Goal: Information Seeking & Learning: Learn about a topic

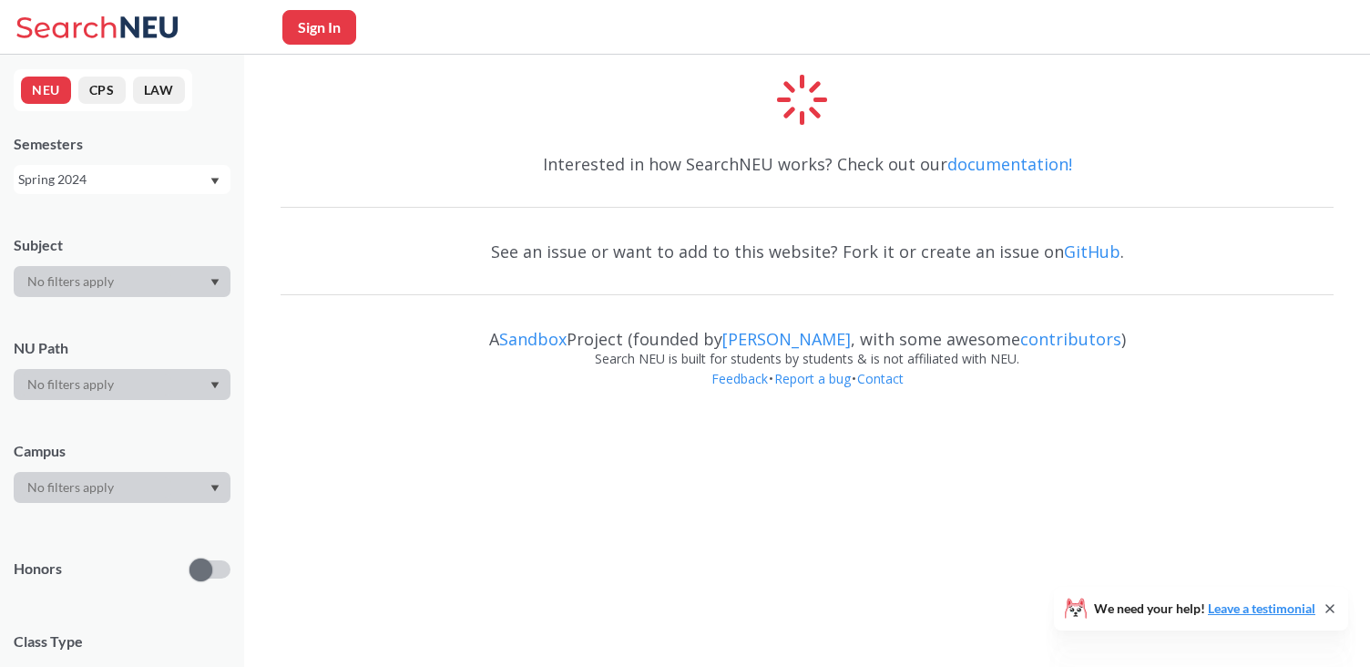
click at [87, 189] on div "Spring 2024" at bounding box center [122, 179] width 217 height 29
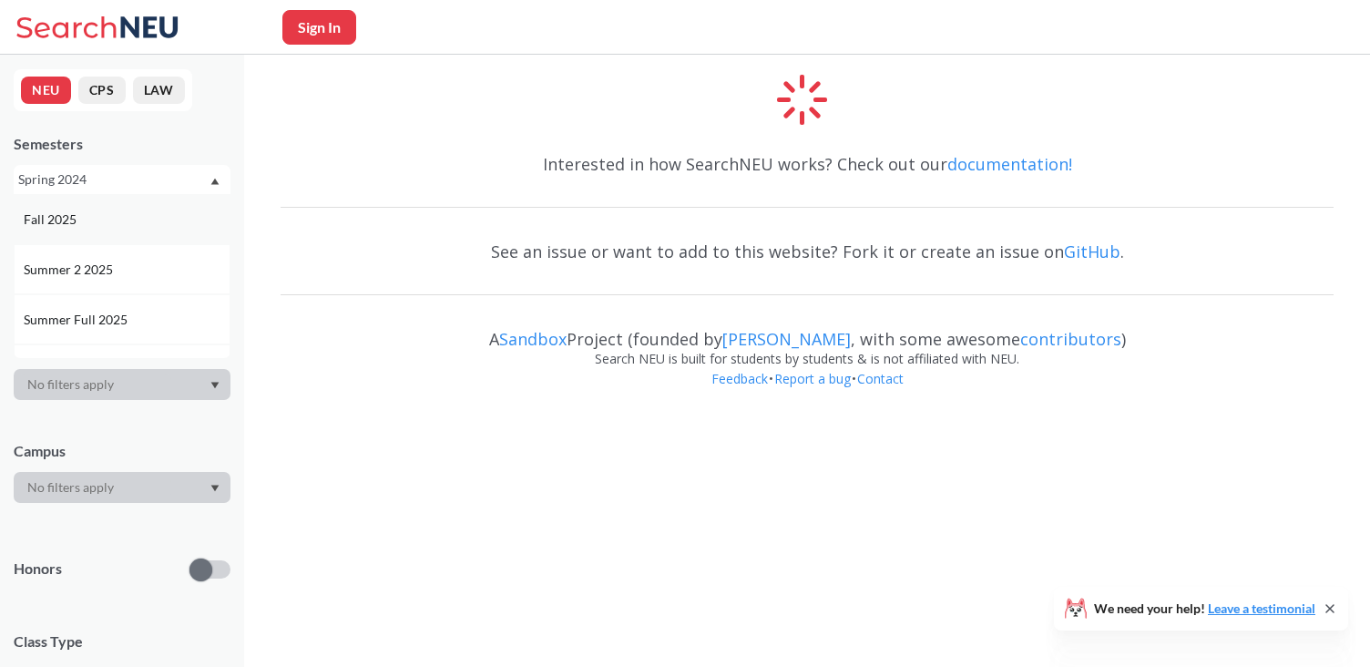
click at [87, 206] on div "Fall 2025" at bounding box center [122, 219] width 217 height 50
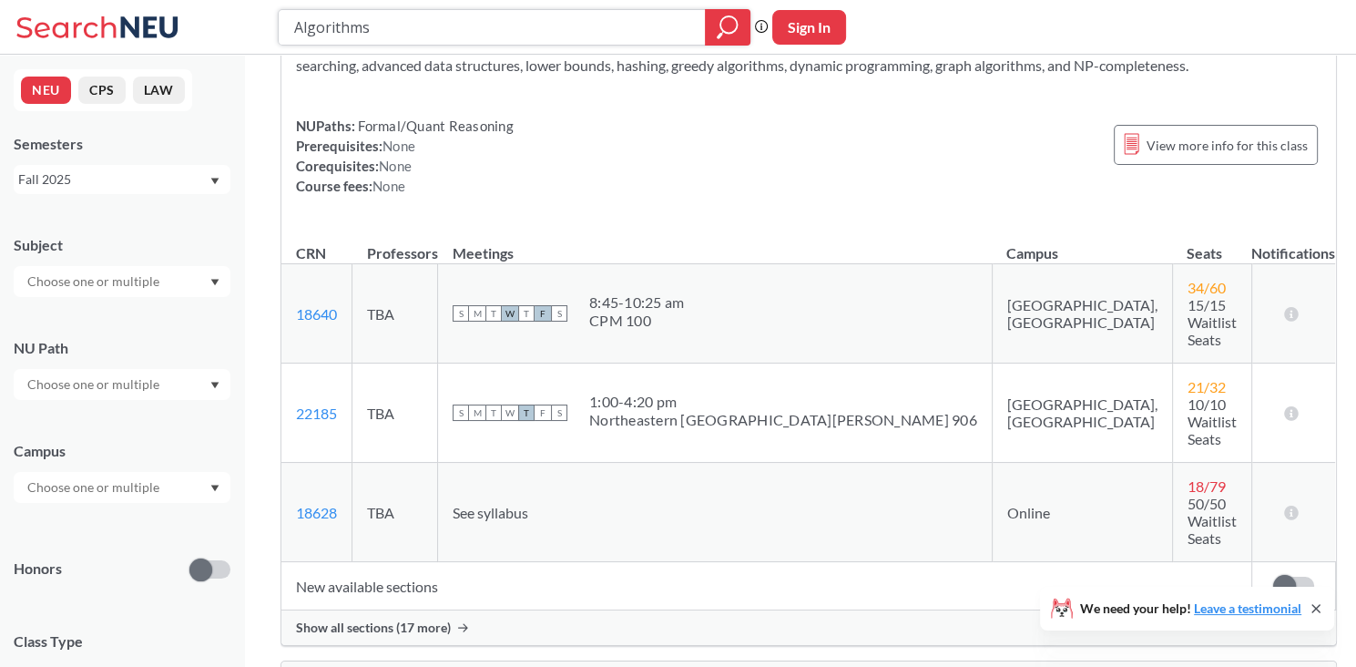
scroll to position [91, 0]
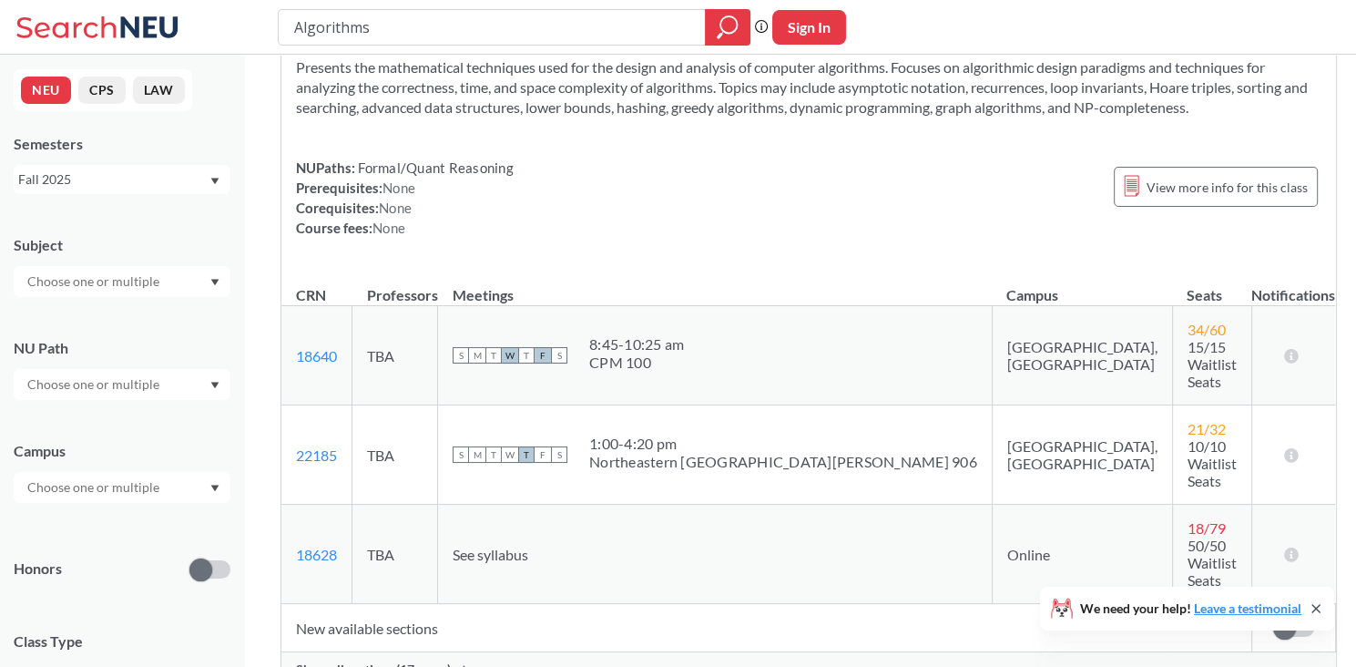
click at [130, 289] on input "text" at bounding box center [94, 281] width 153 height 22
click at [123, 320] on div "CS ( 115 )" at bounding box center [127, 313] width 206 height 20
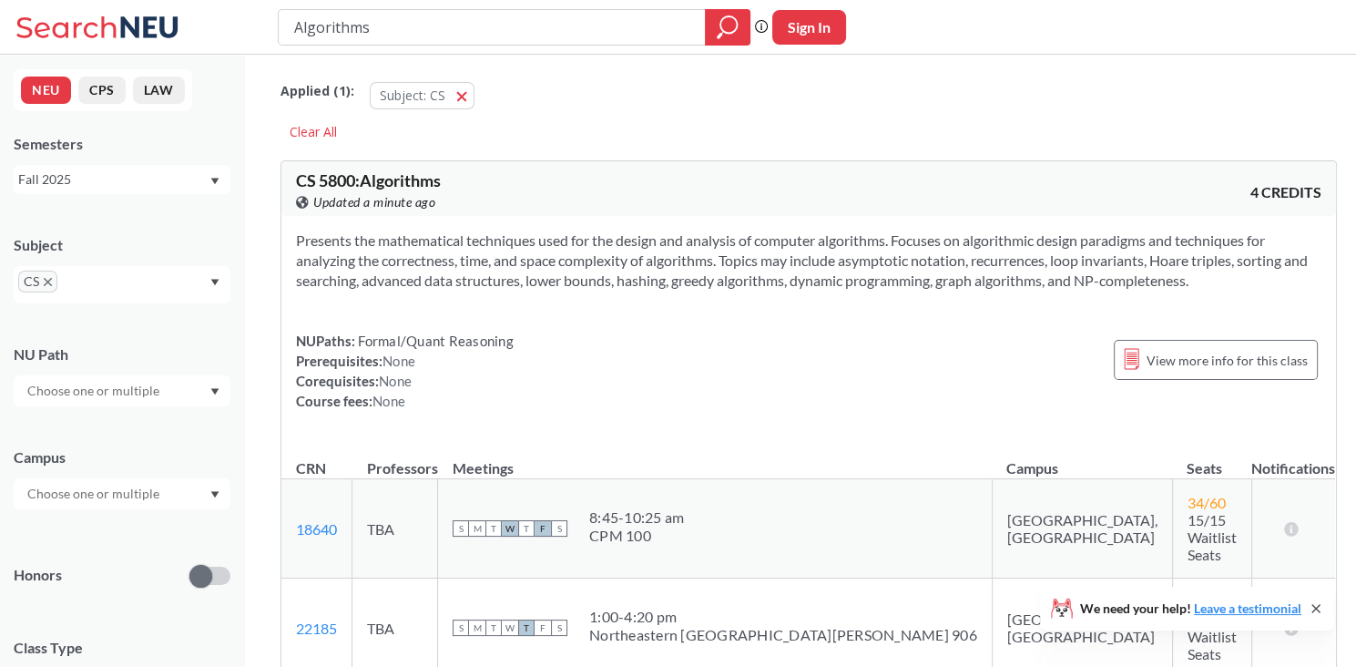
click at [131, 564] on div "Honors" at bounding box center [122, 564] width 217 height 65
click at [132, 506] on div at bounding box center [122, 493] width 217 height 31
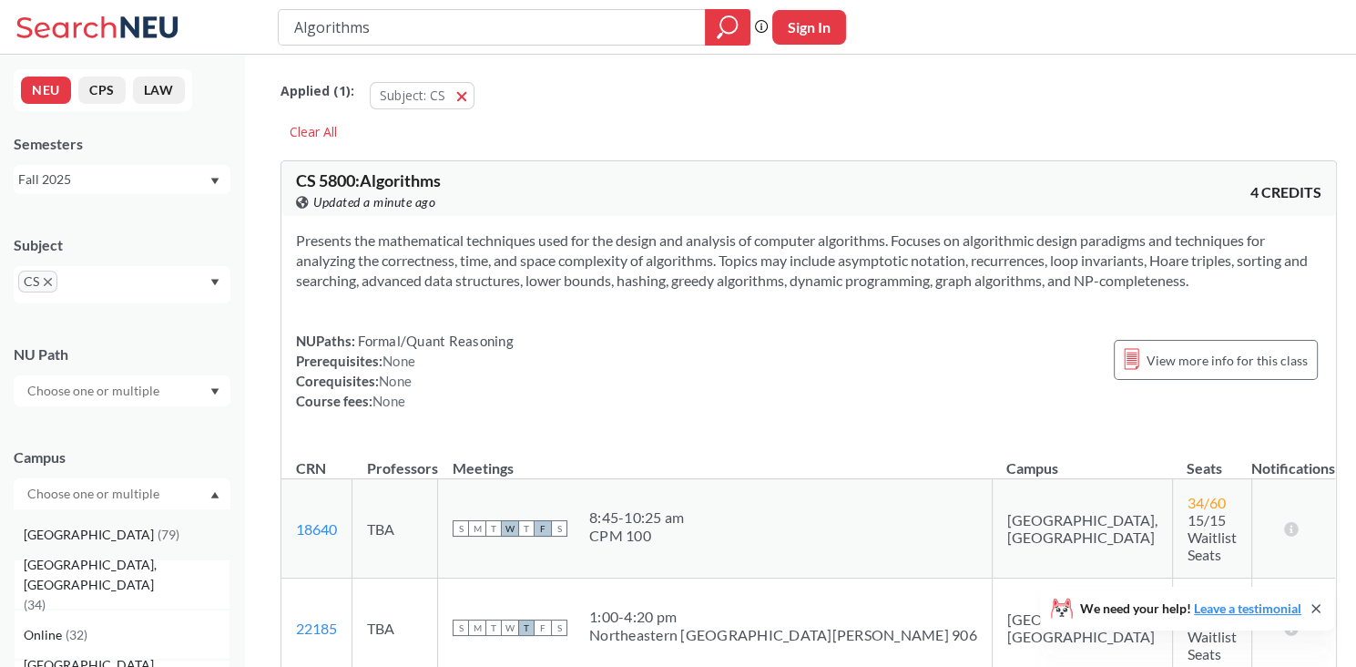
click at [116, 535] on div "Boston ( 79 )" at bounding box center [127, 535] width 206 height 20
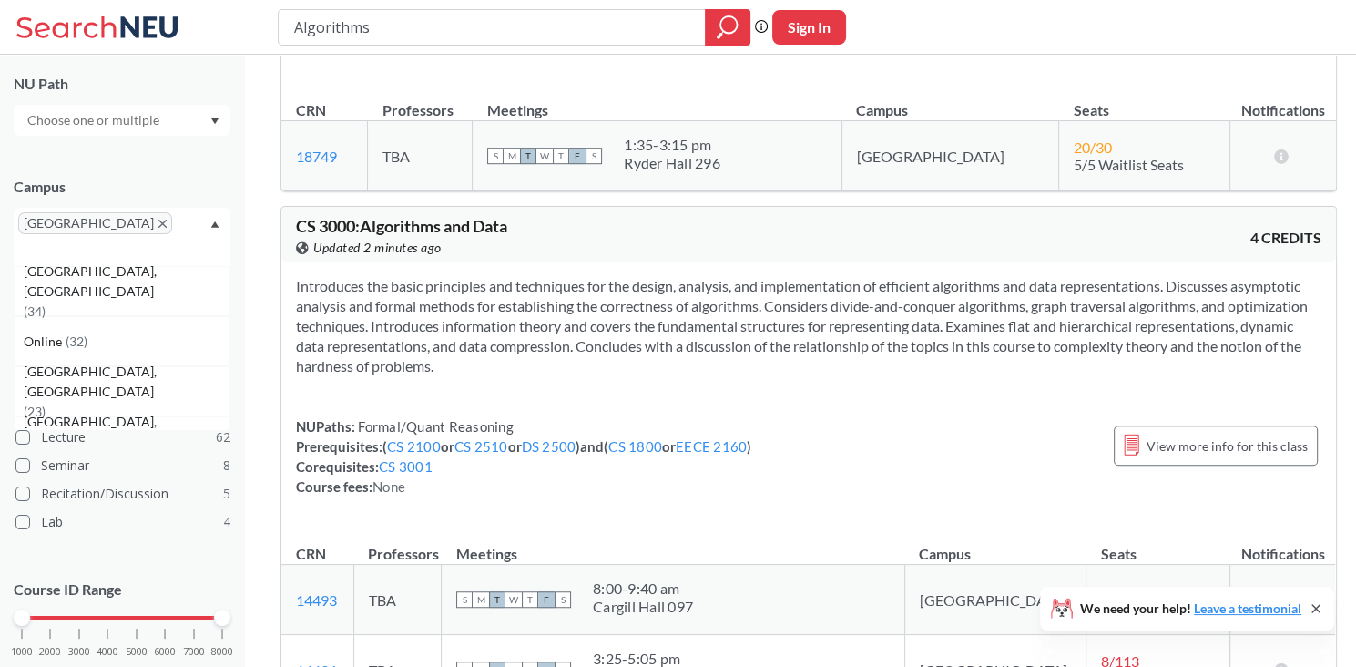
scroll to position [273, 0]
click at [156, 533] on div "Subject CS [GEOGRAPHIC_DATA] [GEOGRAPHIC_DATA] [GEOGRAPHIC_DATA], [GEOGRAPHIC_D…" at bounding box center [122, 317] width 217 height 747
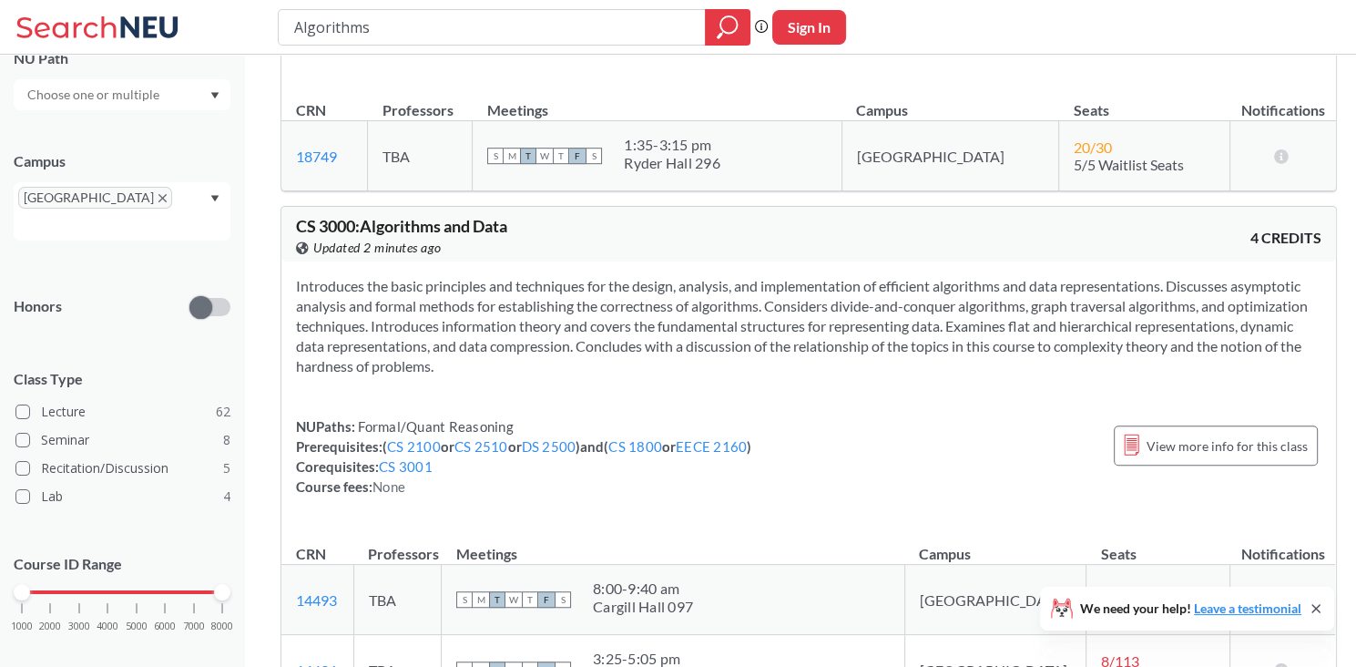
scroll to position [298, 0]
drag, startPoint x: 23, startPoint y: 571, endPoint x: 140, endPoint y: 554, distance: 118.7
click at [140, 554] on div "Course ID Range 1000 2000 3000 4000 5000 6000 7000 8000" at bounding box center [122, 600] width 217 height 132
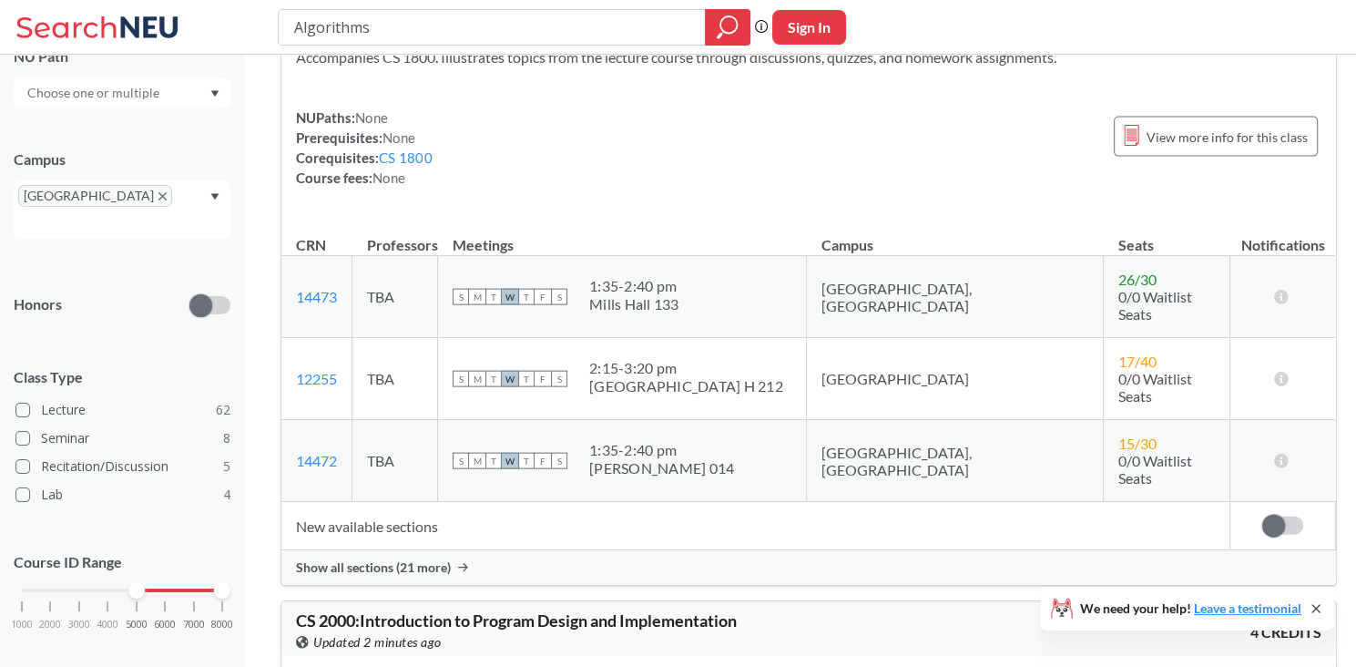
scroll to position [3916, 0]
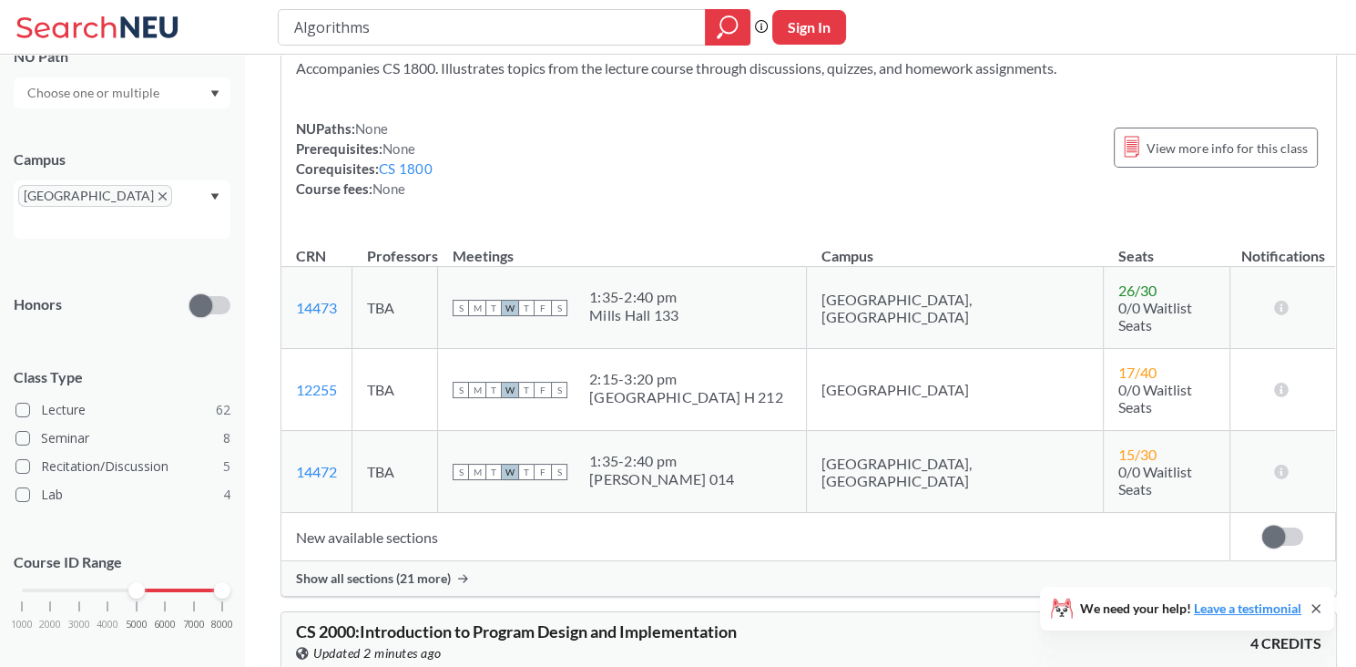
click at [72, 212] on input "text" at bounding box center [45, 223] width 54 height 22
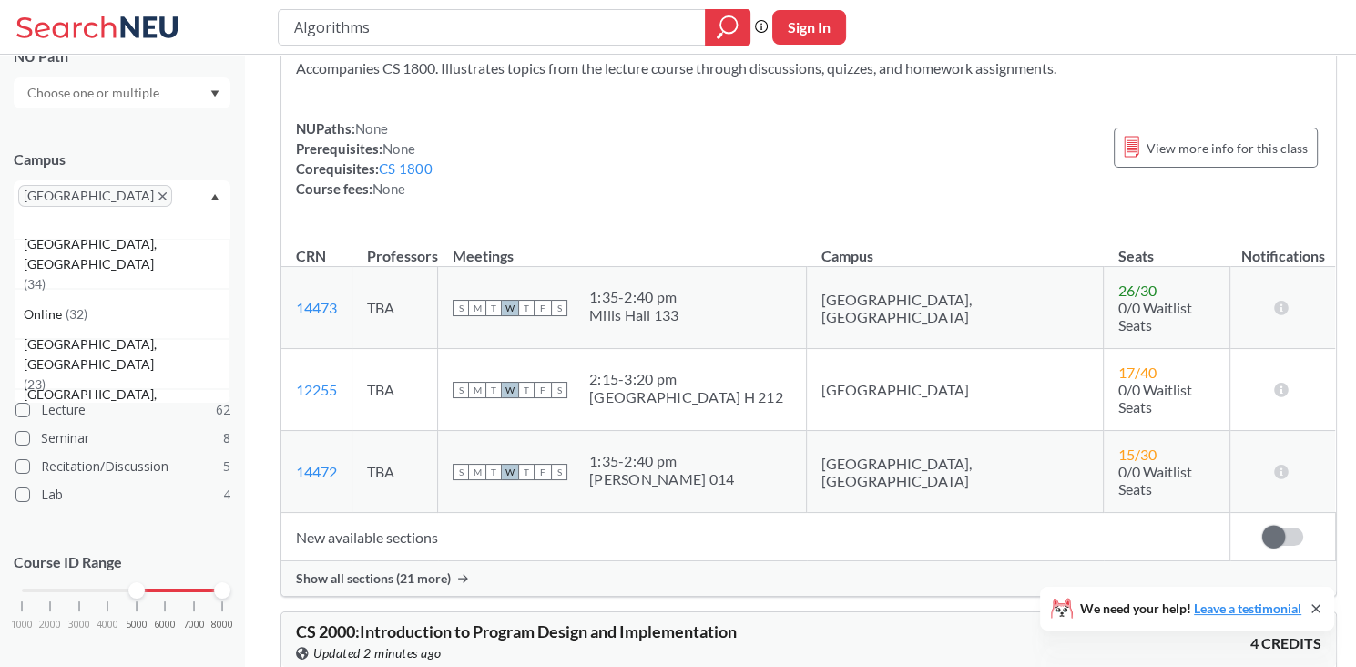
click at [158, 195] on icon "X to remove pill" at bounding box center [162, 196] width 8 height 8
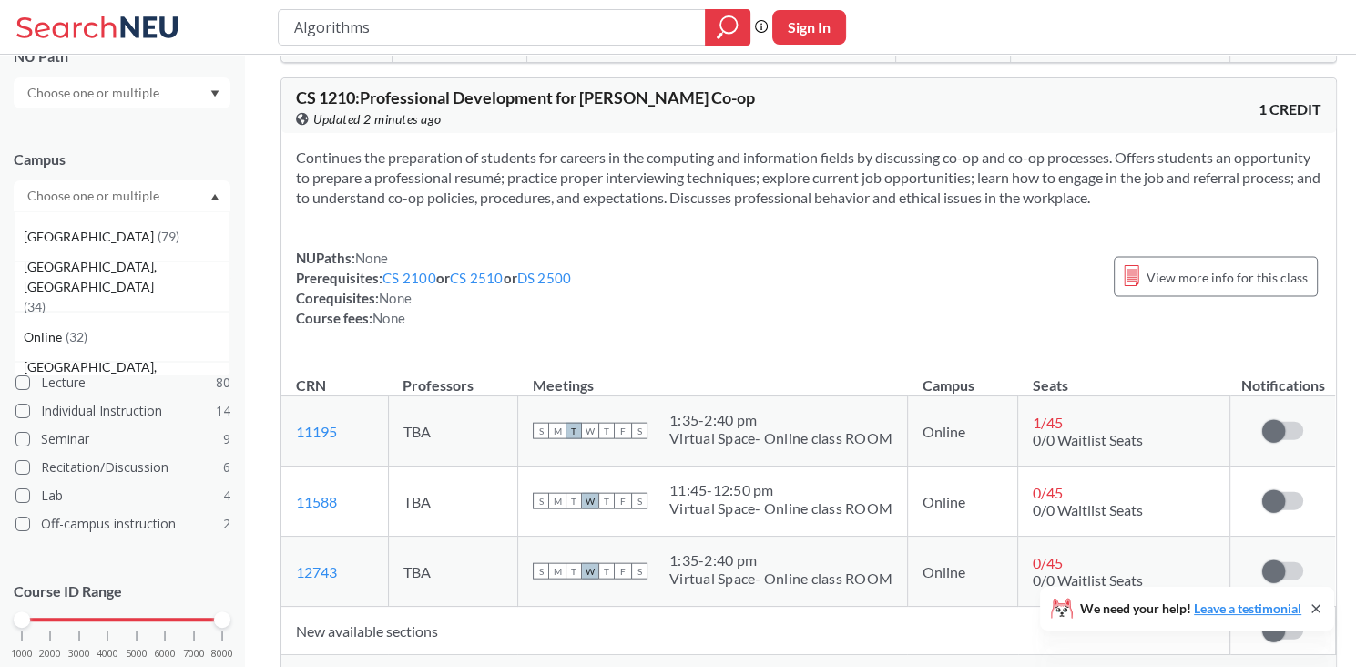
click at [187, 194] on div at bounding box center [122, 195] width 217 height 31
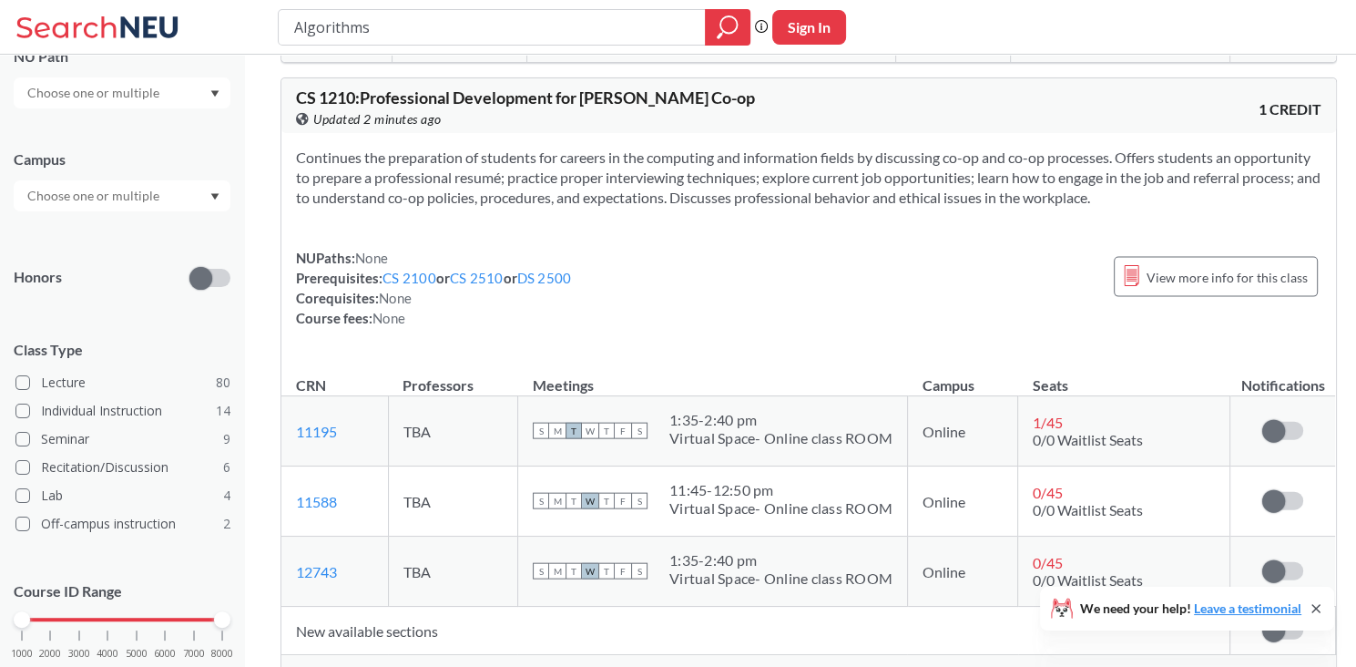
click at [187, 194] on div at bounding box center [122, 195] width 217 height 31
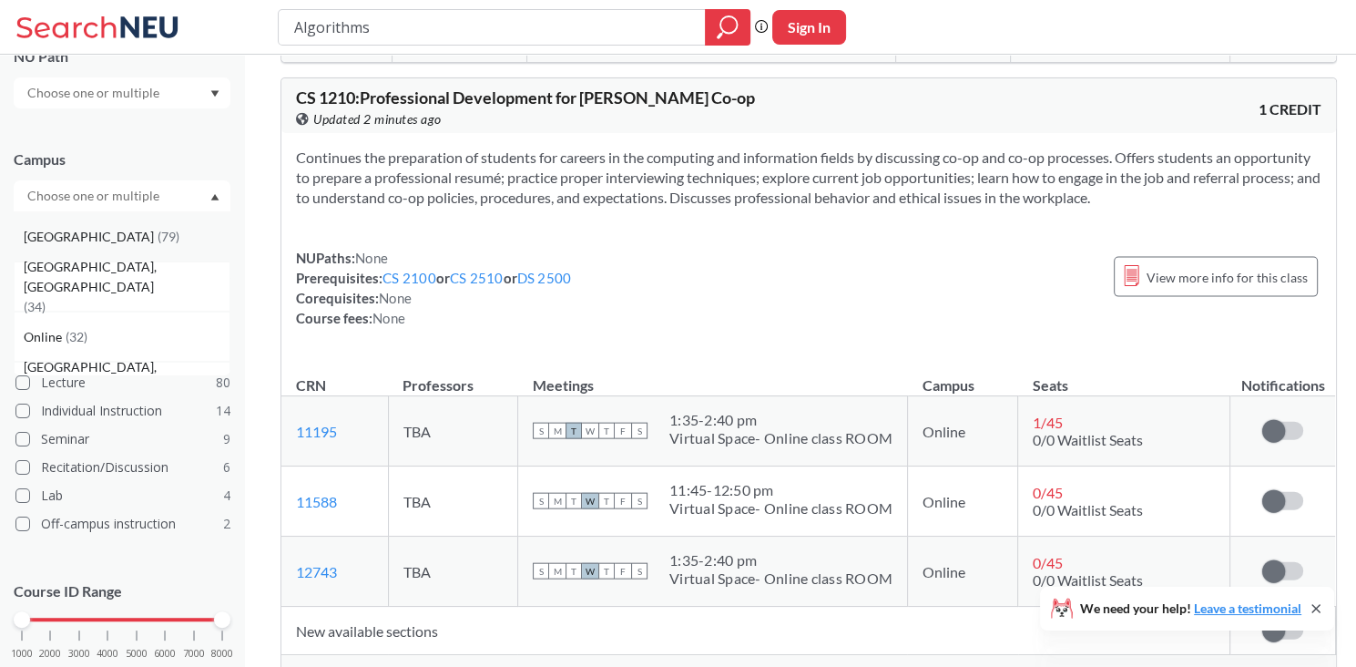
click at [118, 248] on div "Boston ( 79 )" at bounding box center [122, 236] width 217 height 50
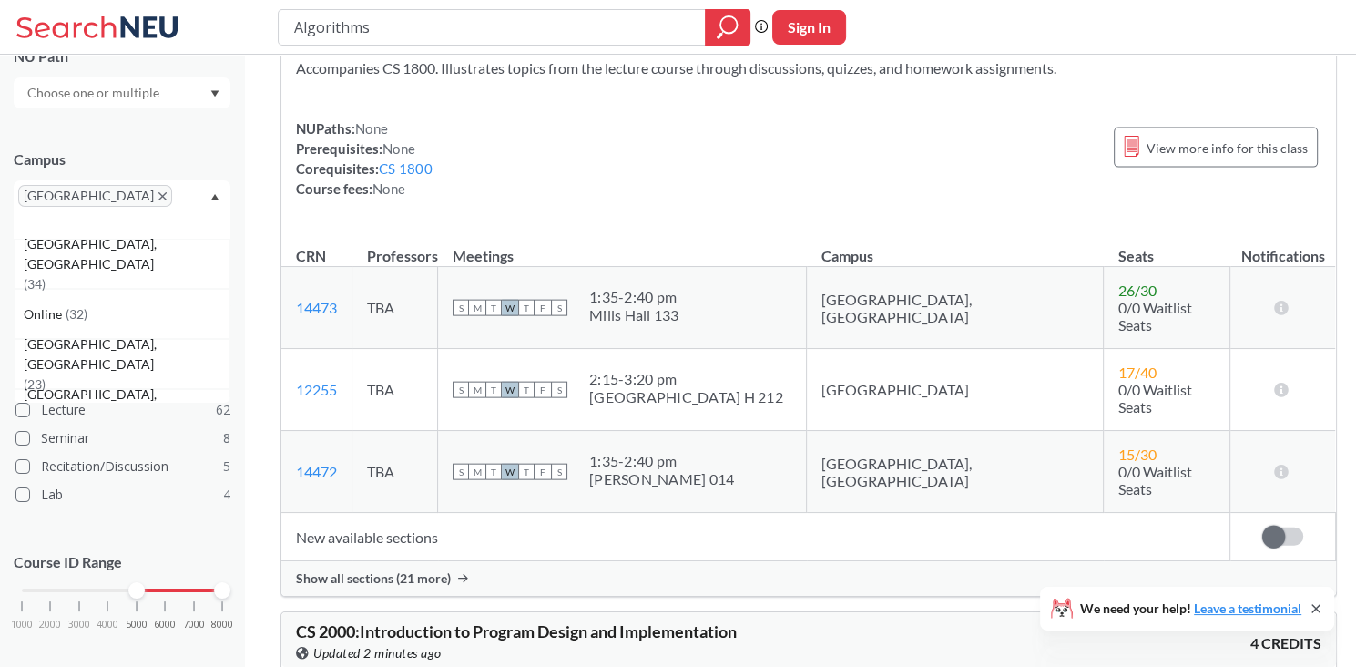
drag, startPoint x: 22, startPoint y: 572, endPoint x: 127, endPoint y: 571, distance: 104.7
click at [127, 584] on div "1000 2000 3000 4000 5000 6000 7000 8000" at bounding box center [122, 590] width 200 height 13
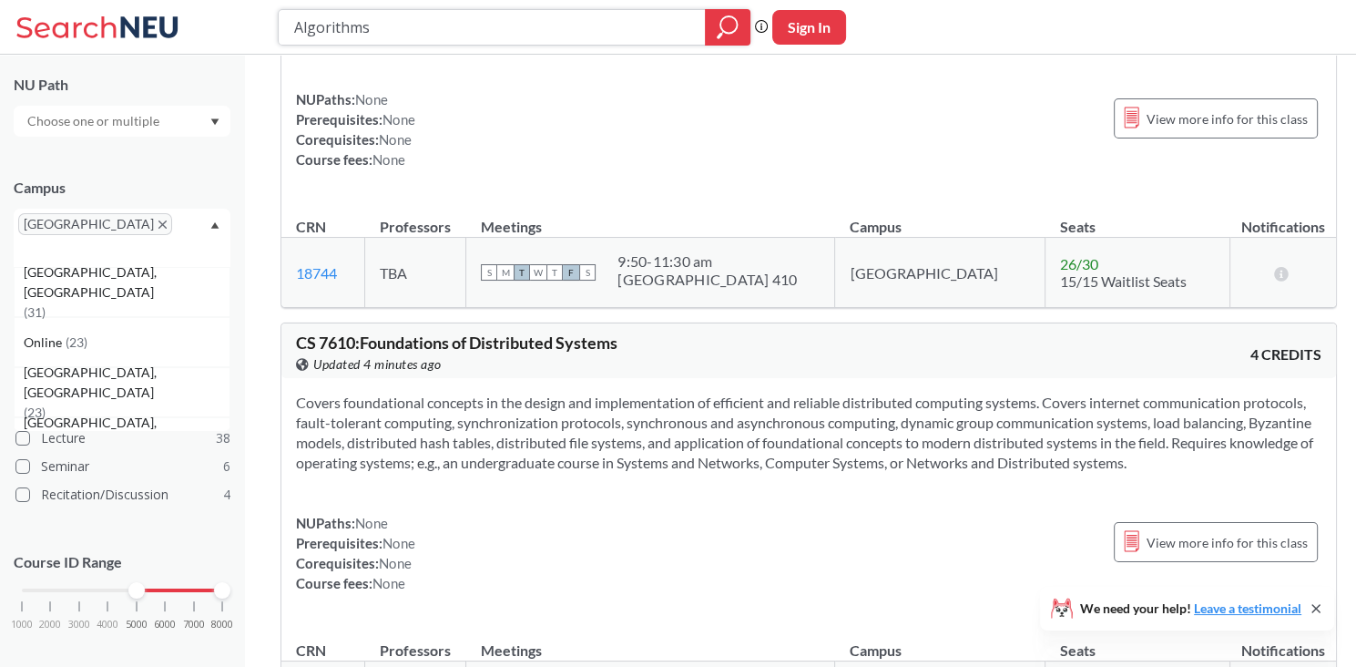
scroll to position [23711, 0]
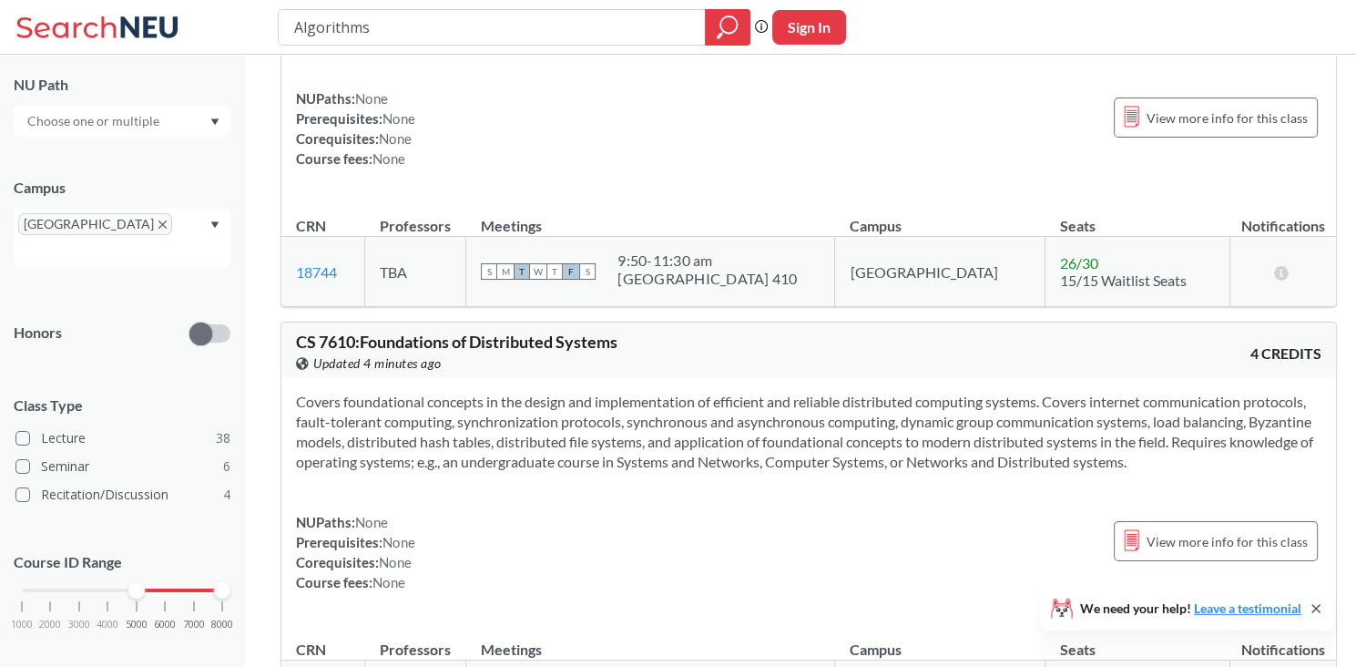
drag, startPoint x: 760, startPoint y: 377, endPoint x: 283, endPoint y: 377, distance: 476.3
copy span "CS 7840 : Foundations and Applications of Information Theory"
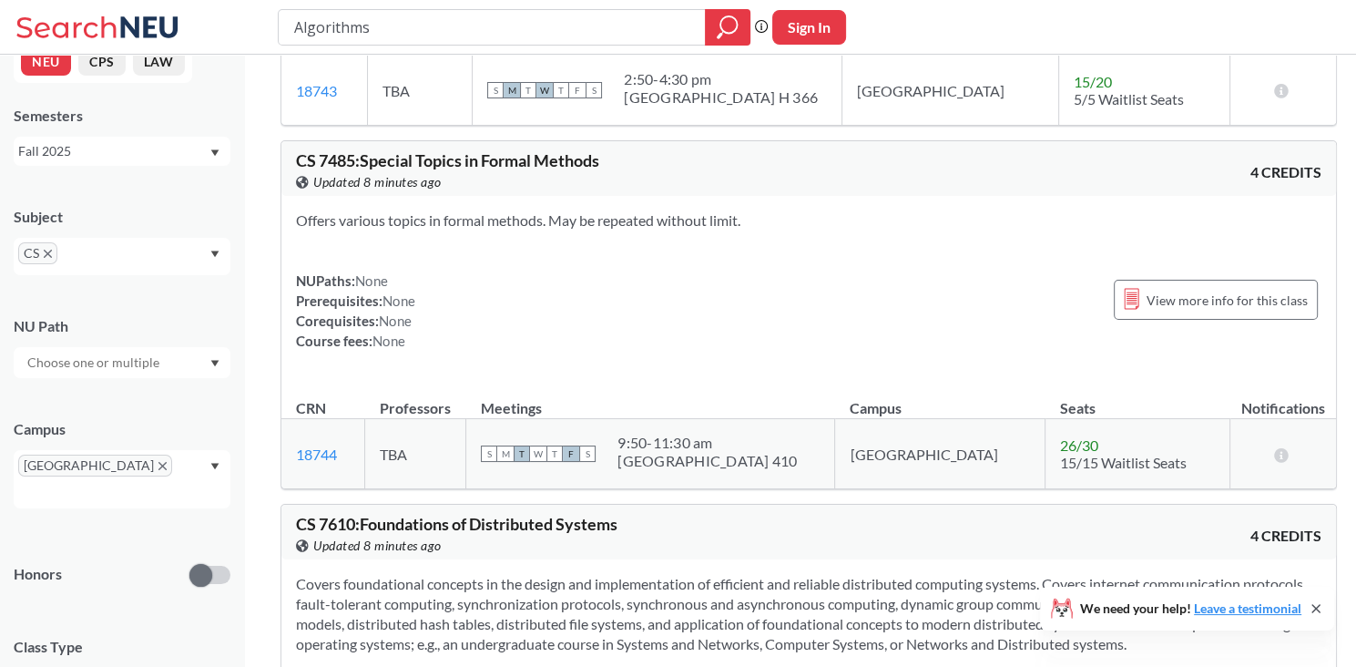
scroll to position [0, 0]
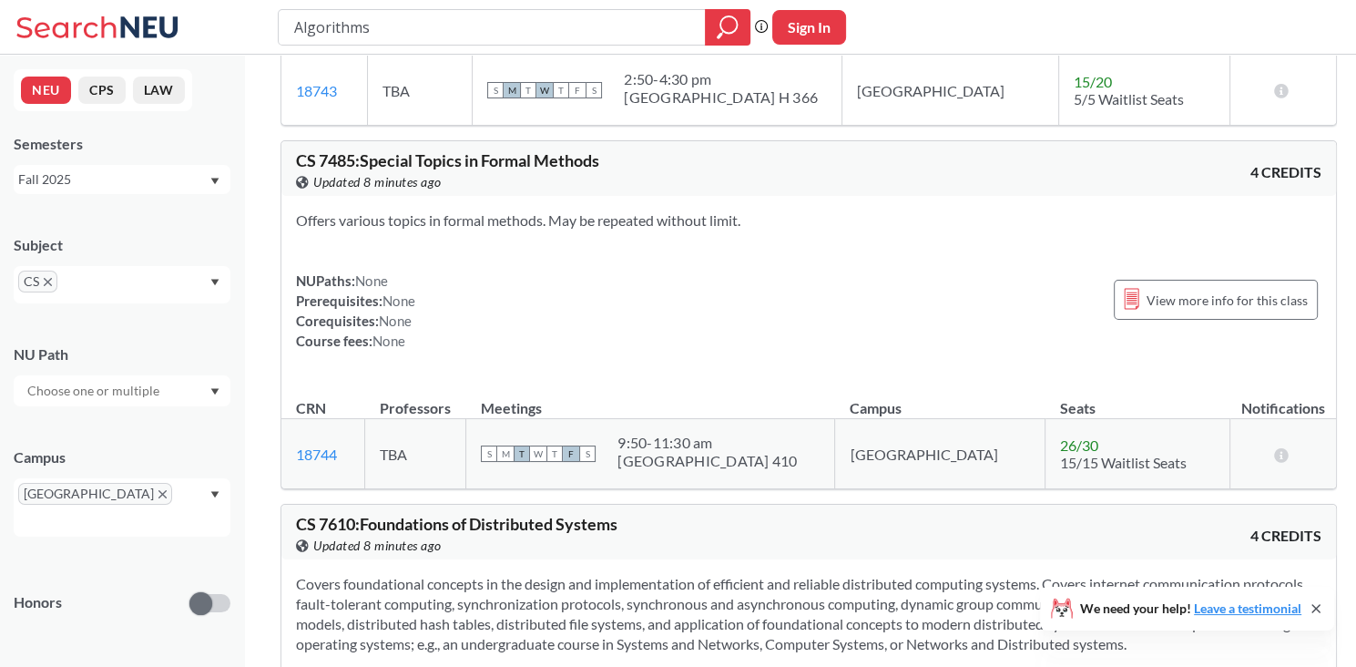
click at [145, 172] on div "Fall 2025" at bounding box center [113, 179] width 190 height 20
click at [186, 143] on div "Semesters" at bounding box center [122, 144] width 217 height 20
click at [222, 282] on div "CS" at bounding box center [122, 284] width 217 height 37
click at [142, 374] on div "EECE ( 34 )" at bounding box center [127, 370] width 206 height 20
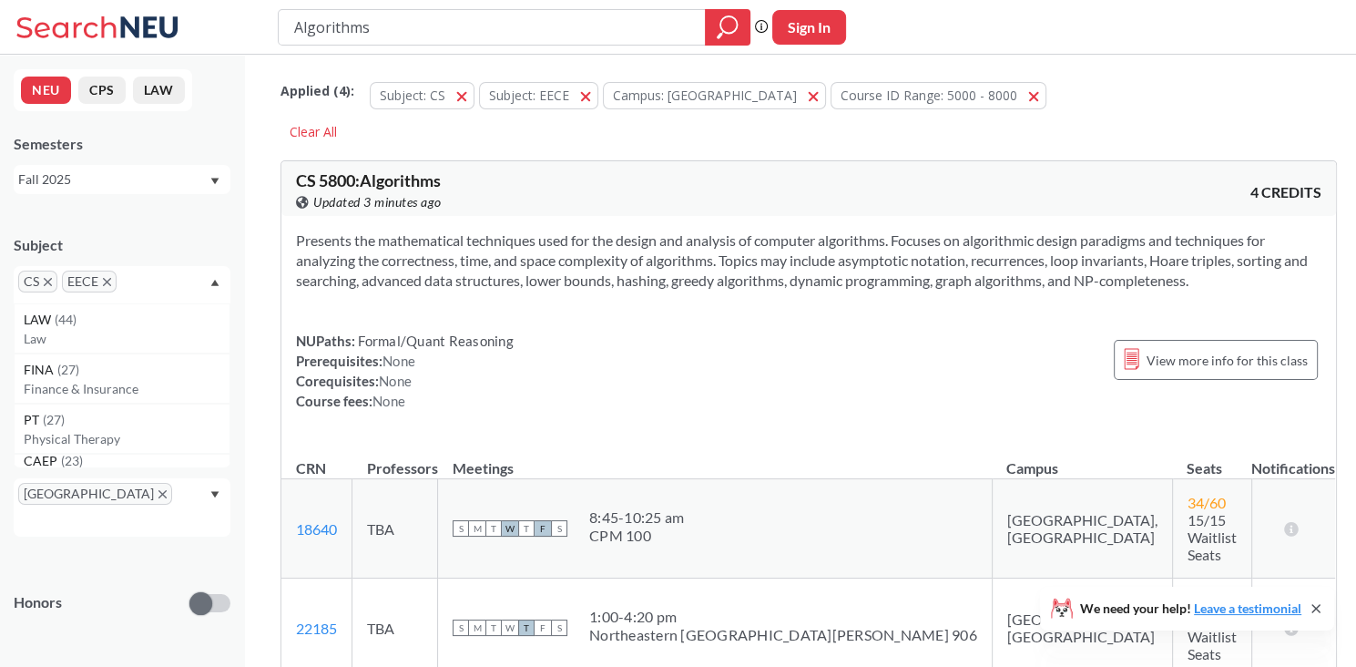
click at [51, 274] on span "CS" at bounding box center [37, 281] width 39 height 22
click at [48, 281] on icon "X to remove pill" at bounding box center [48, 282] width 8 height 8
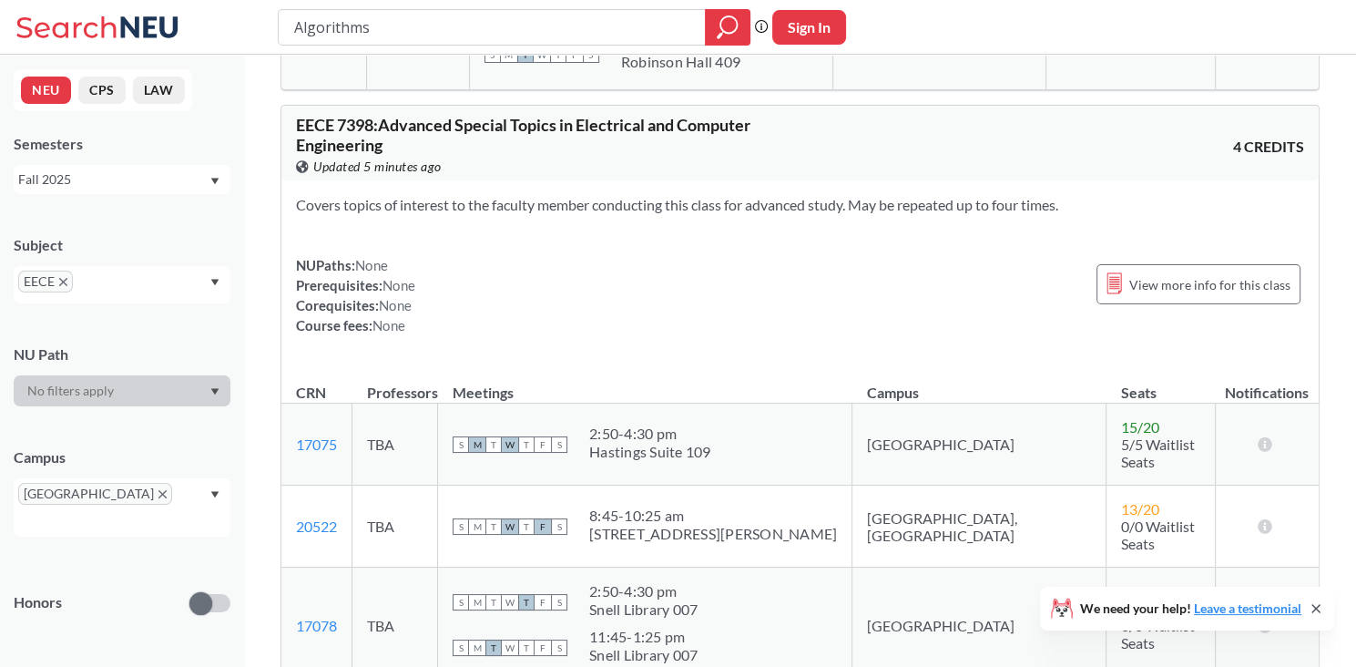
click at [54, 281] on span "EECE" at bounding box center [45, 281] width 55 height 22
click at [62, 282] on icon "X to remove pill" at bounding box center [63, 282] width 8 height 8
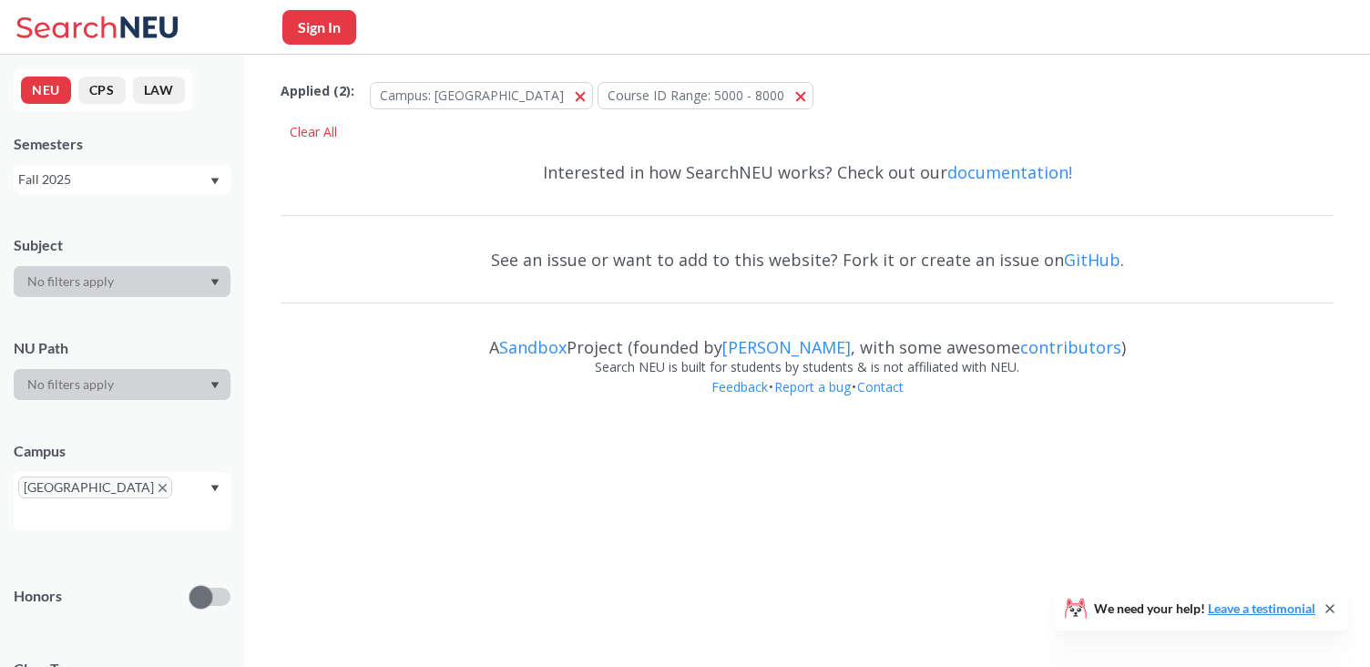
click at [120, 285] on div at bounding box center [122, 281] width 217 height 31
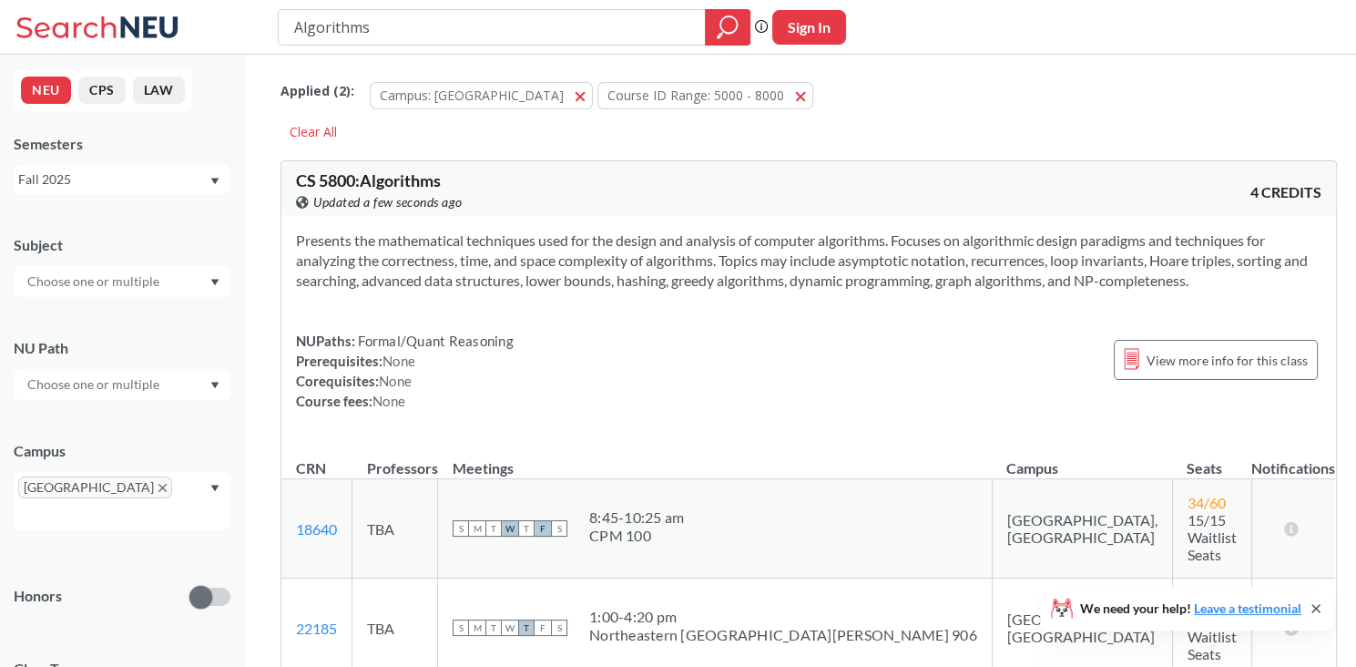
click at [153, 285] on input "text" at bounding box center [94, 281] width 153 height 22
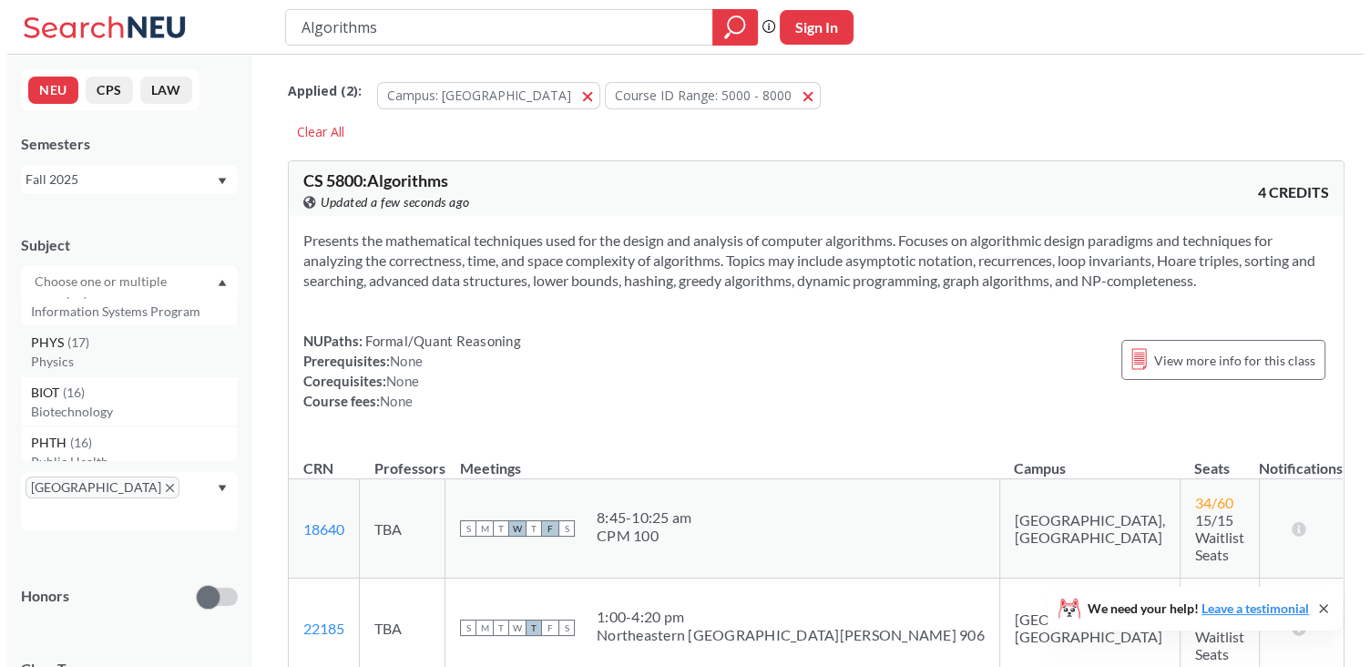
scroll to position [729, 0]
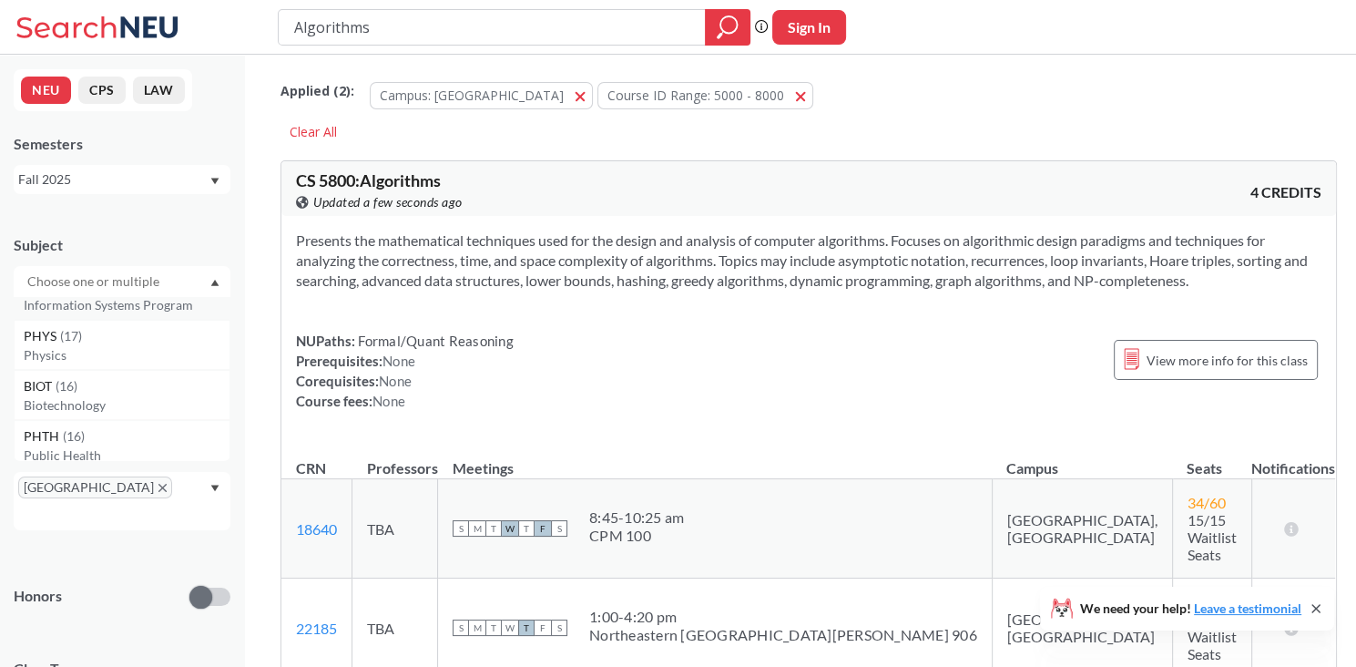
click at [179, 311] on p "Information Systems Program" at bounding box center [127, 305] width 206 height 18
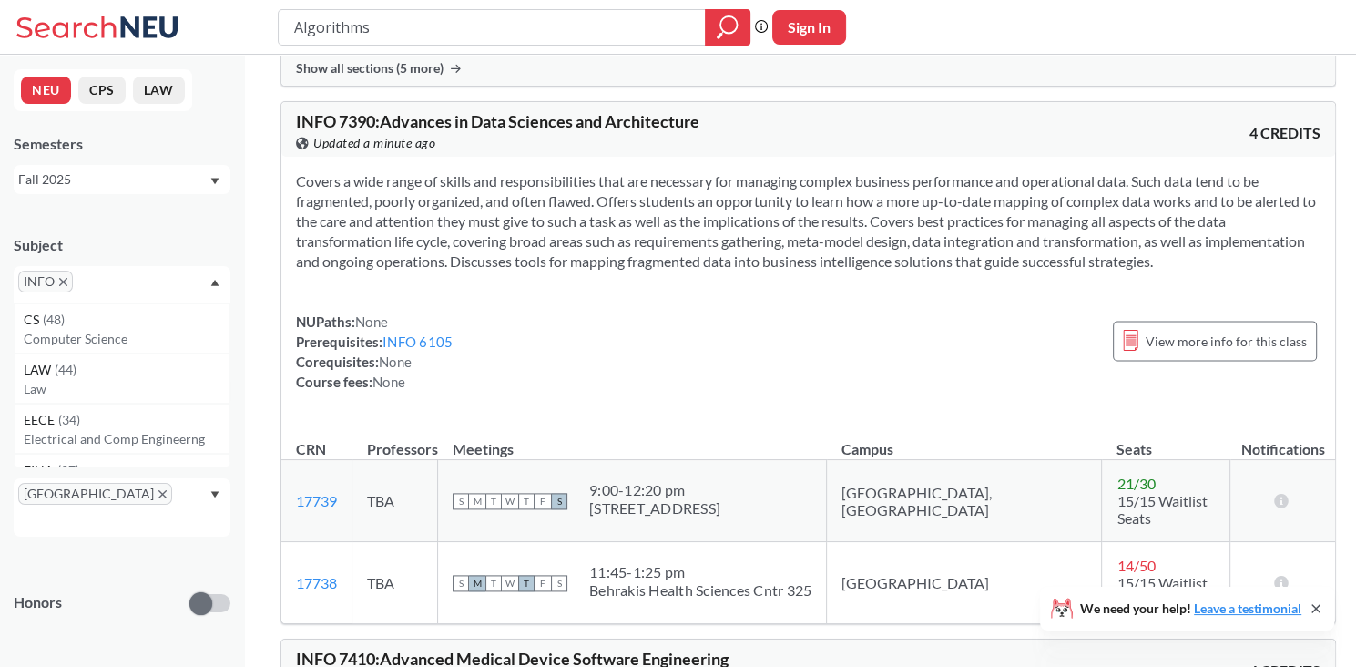
scroll to position [9009, 0]
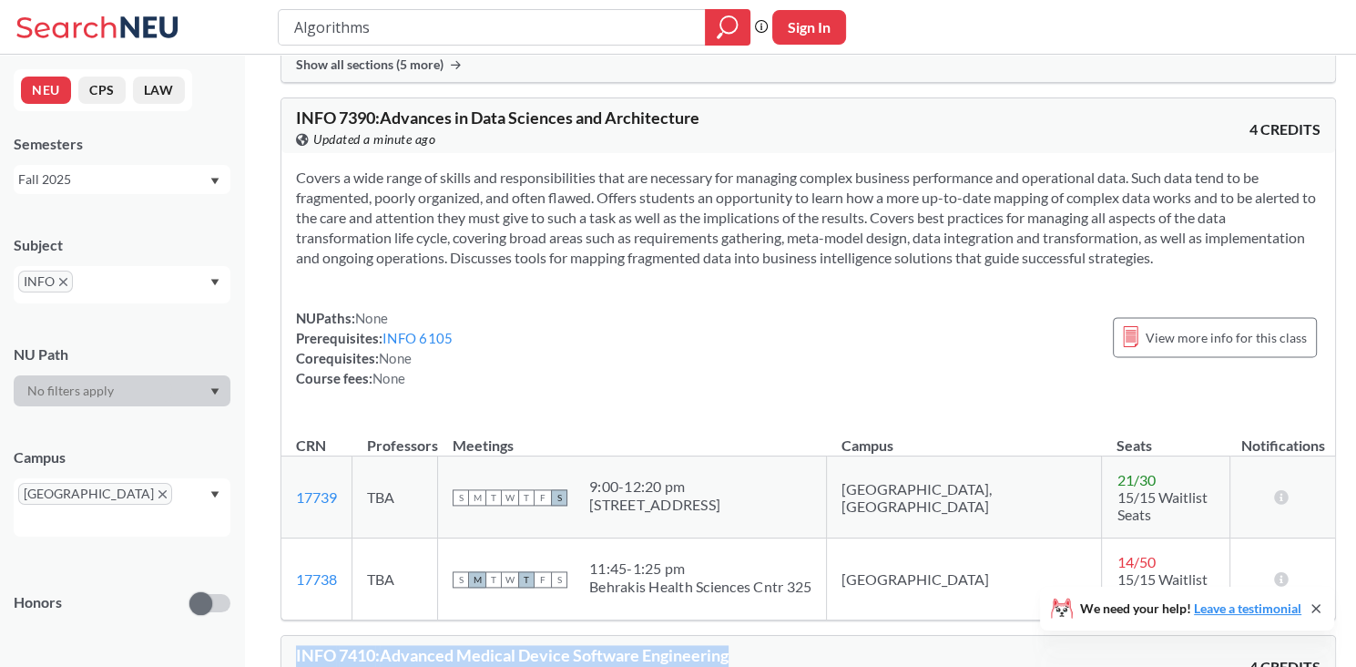
drag, startPoint x: 744, startPoint y: 92, endPoint x: 296, endPoint y: 92, distance: 448.1
click at [296, 647] on div "INFO 7410 : Advanced Medical Device Software Engineering View this course on Ba…" at bounding box center [552, 667] width 513 height 40
copy span "INFO 7410 : Advanced Medical Device Software Engineering"
drag, startPoint x: 443, startPoint y: 638, endPoint x: 425, endPoint y: 624, distance: 22.6
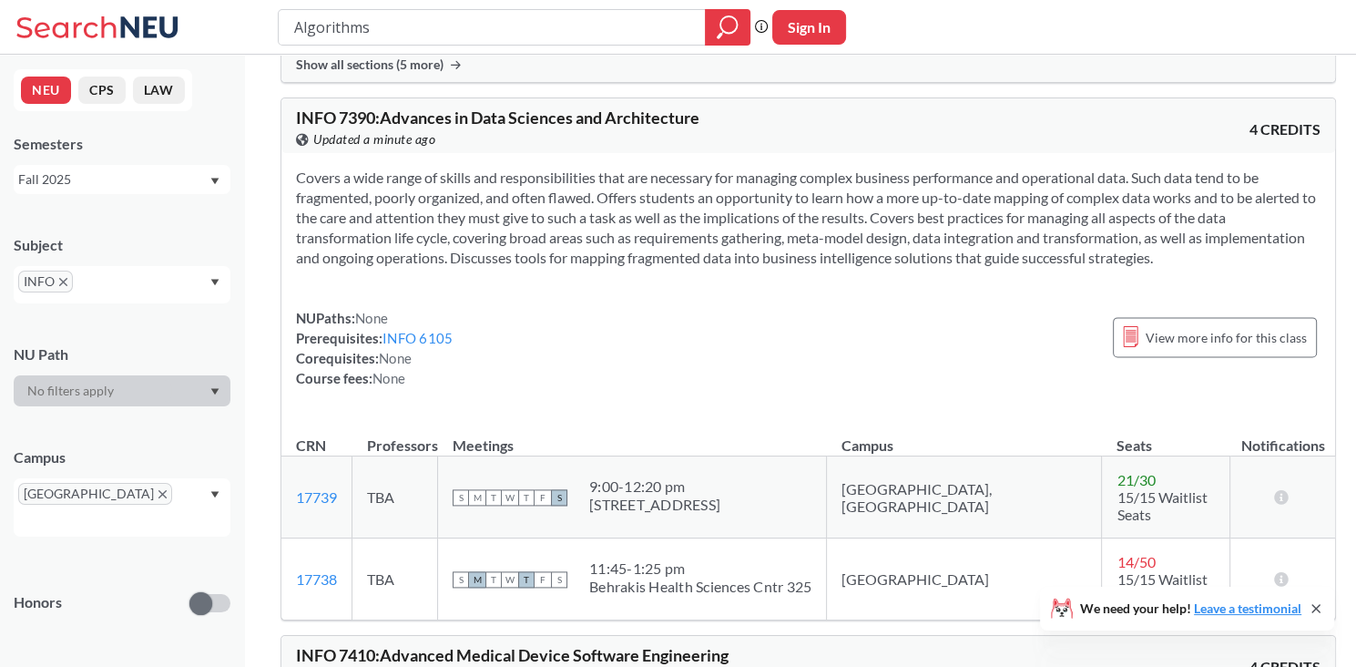
click at [64, 279] on icon "X to remove pill" at bounding box center [63, 282] width 8 height 8
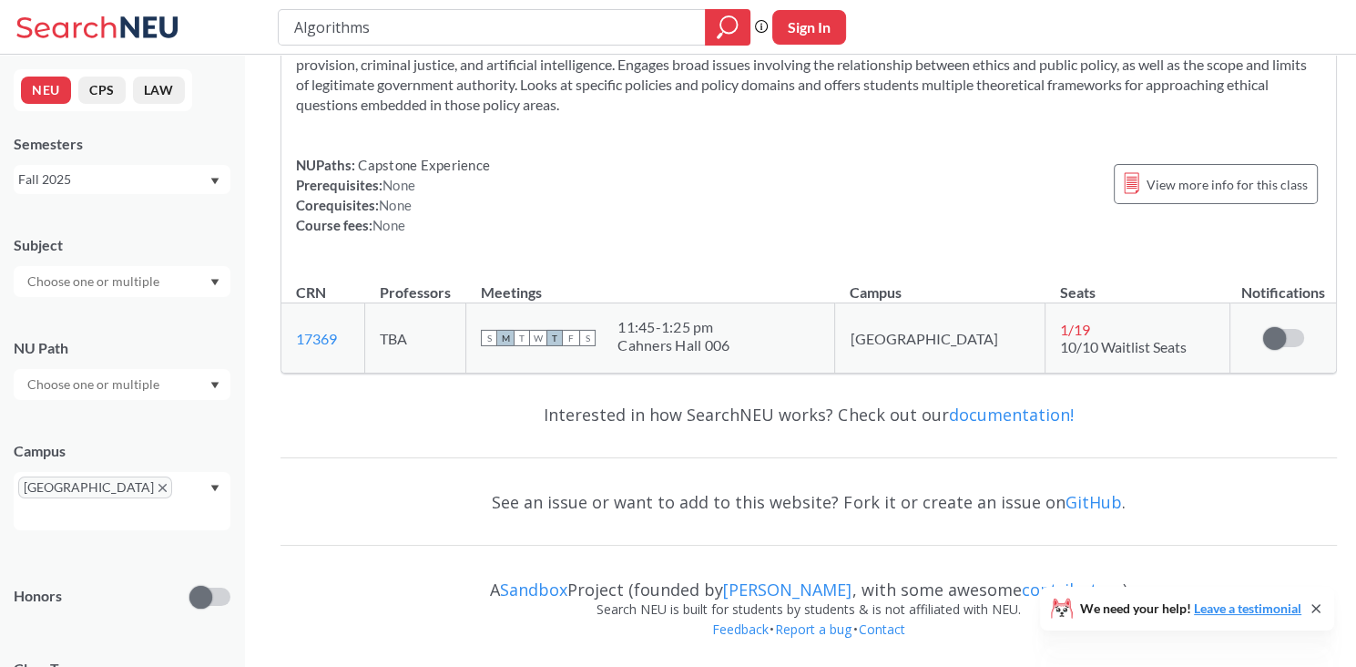
scroll to position [5614, 0]
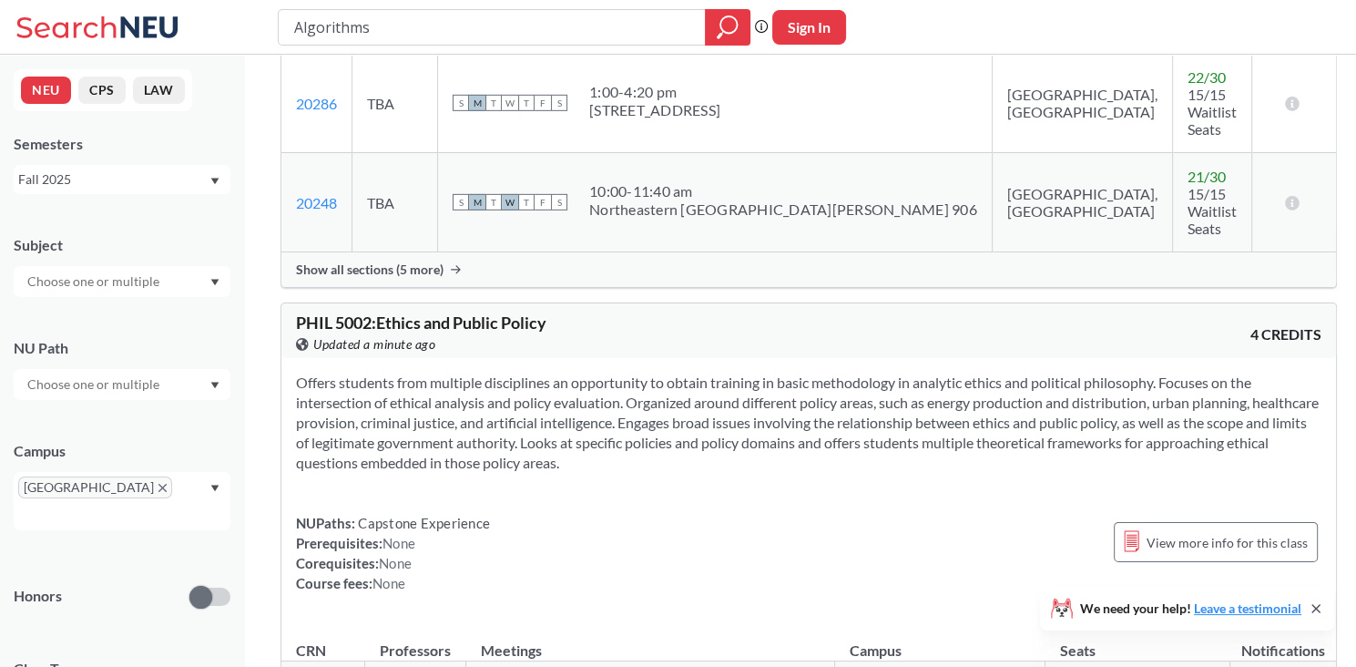
click at [157, 283] on input "text" at bounding box center [94, 281] width 153 height 22
click at [168, 361] on p "Public Health" at bounding box center [127, 364] width 206 height 18
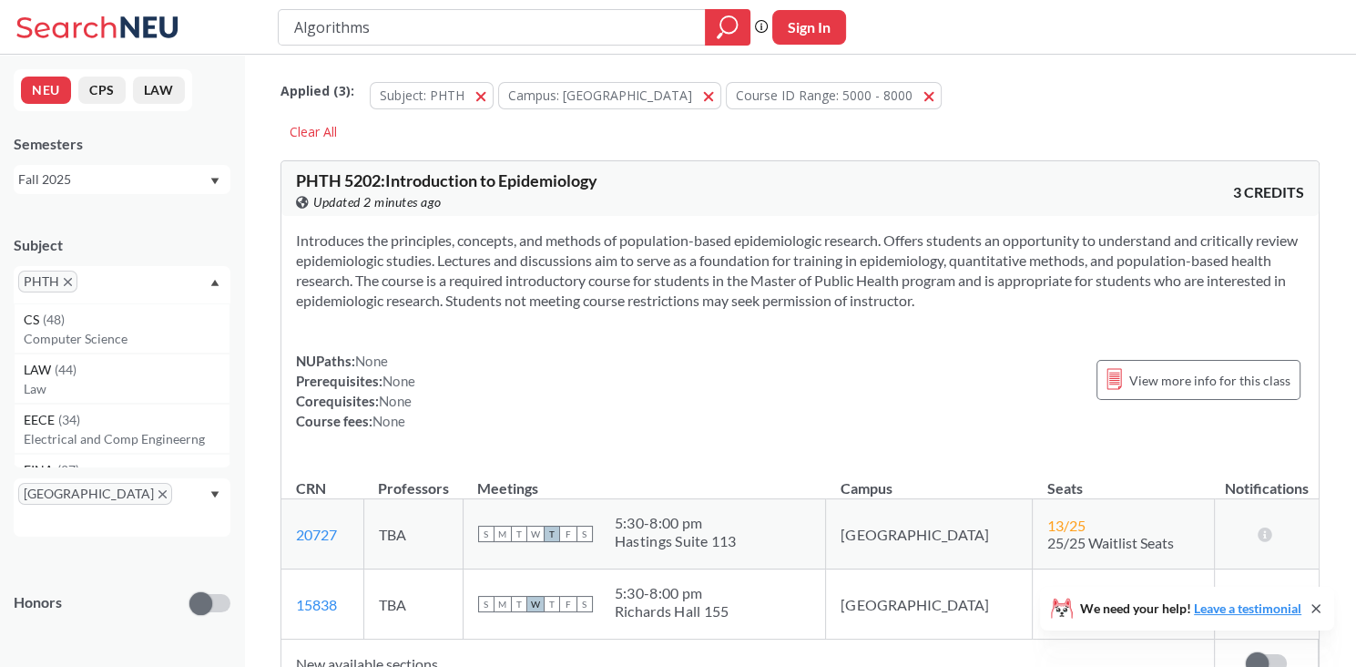
click at [331, 340] on div "Introduces the principles, concepts, and methods of population-based epidemiolo…" at bounding box center [799, 338] width 1037 height 244
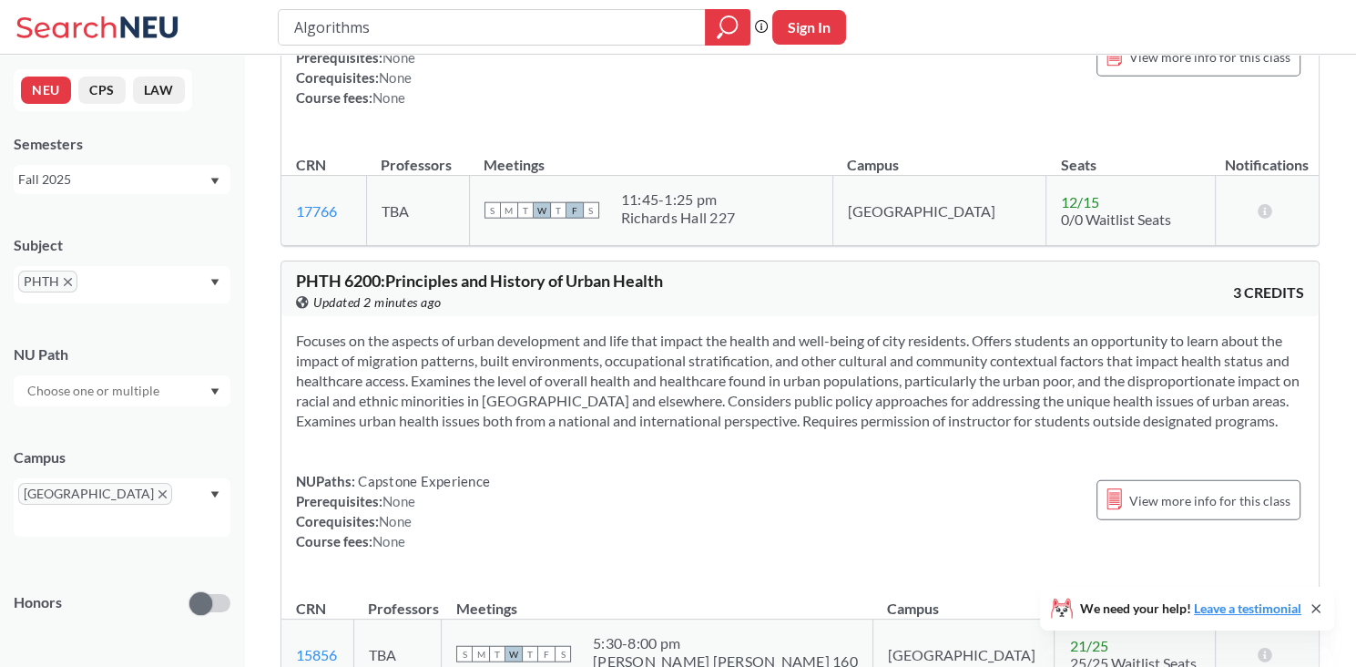
scroll to position [4311, 0]
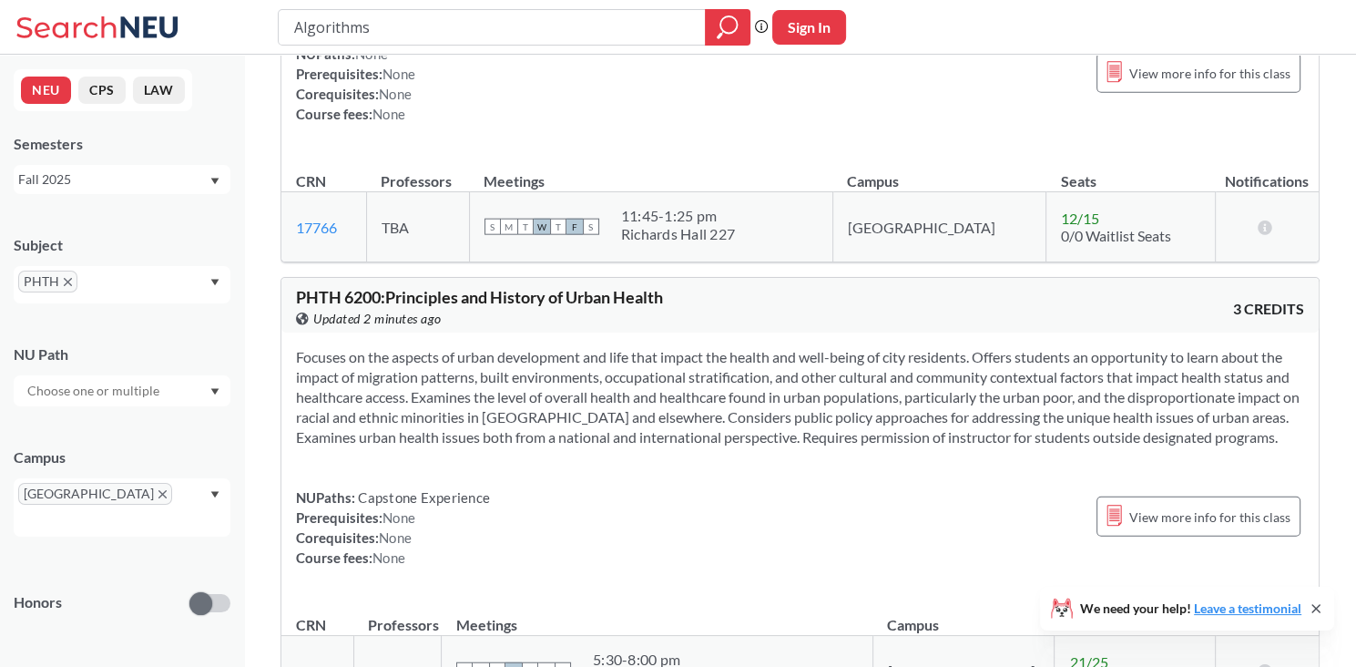
click at [623, 383] on section "Focuses on the aspects of urban development and life that impact the health and…" at bounding box center [800, 397] width 1008 height 100
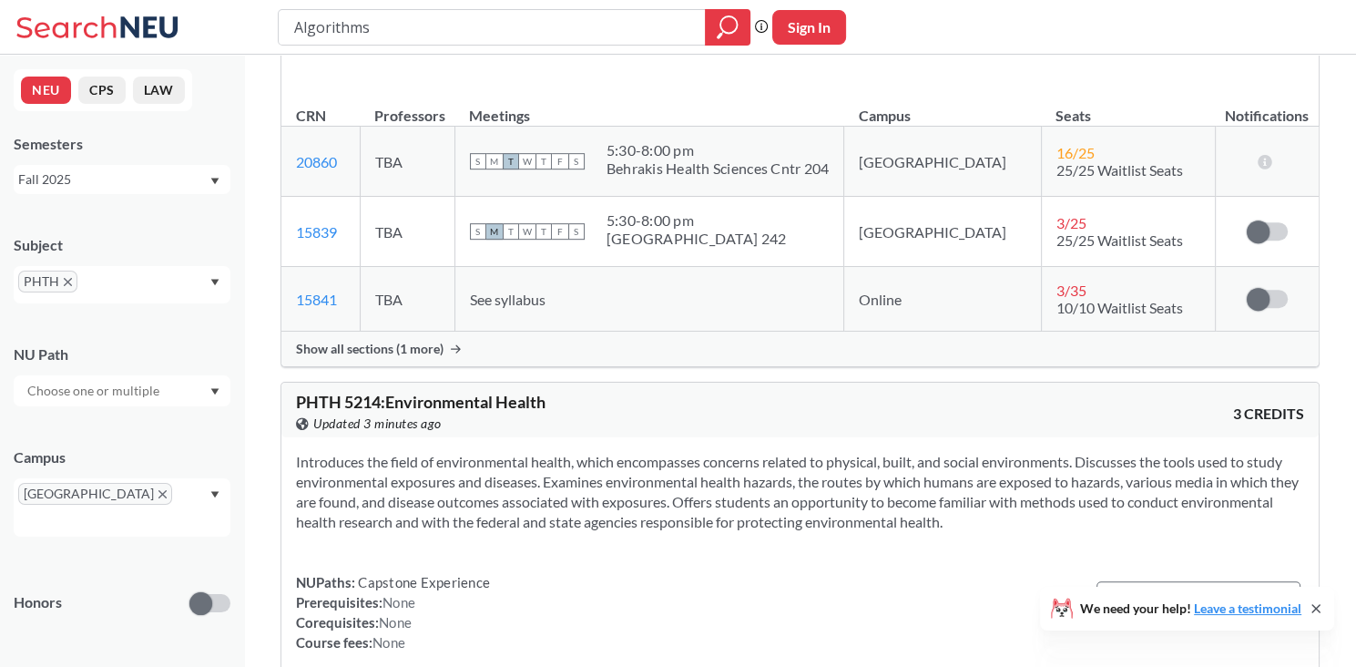
scroll to position [933, 0]
click at [66, 278] on icon "X to remove pill" at bounding box center [68, 282] width 8 height 8
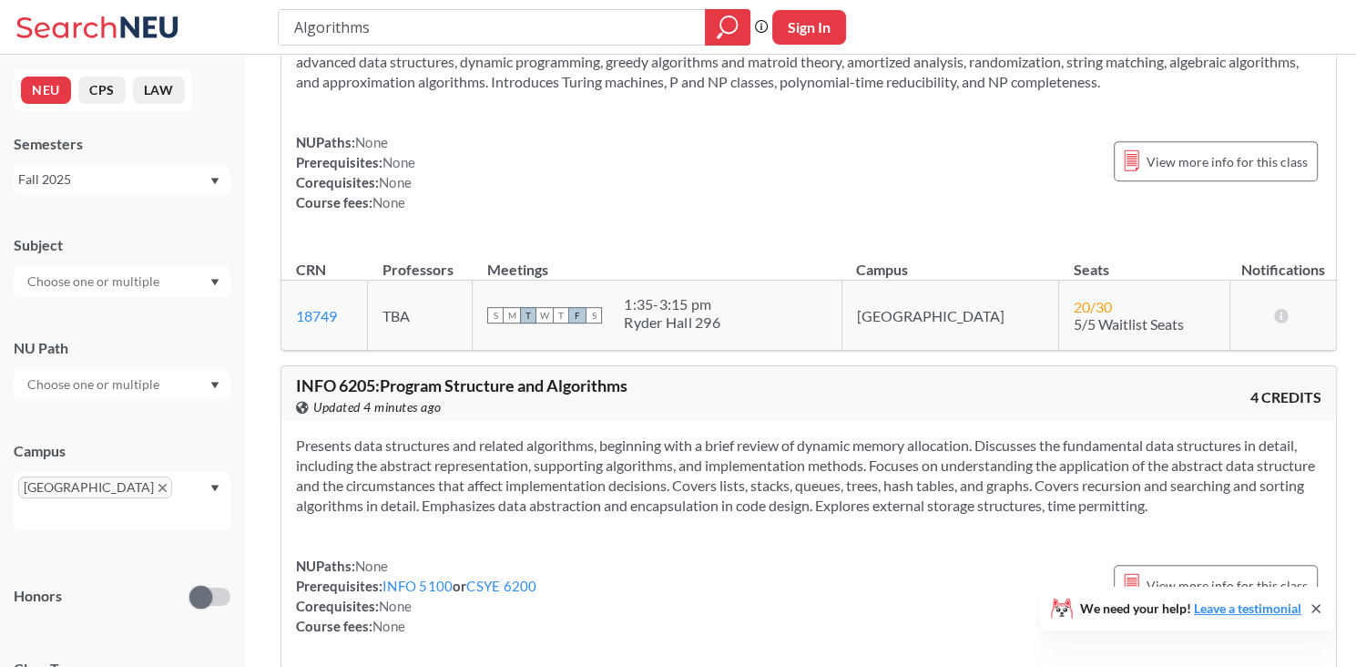
click at [119, 289] on input "text" at bounding box center [94, 281] width 153 height 22
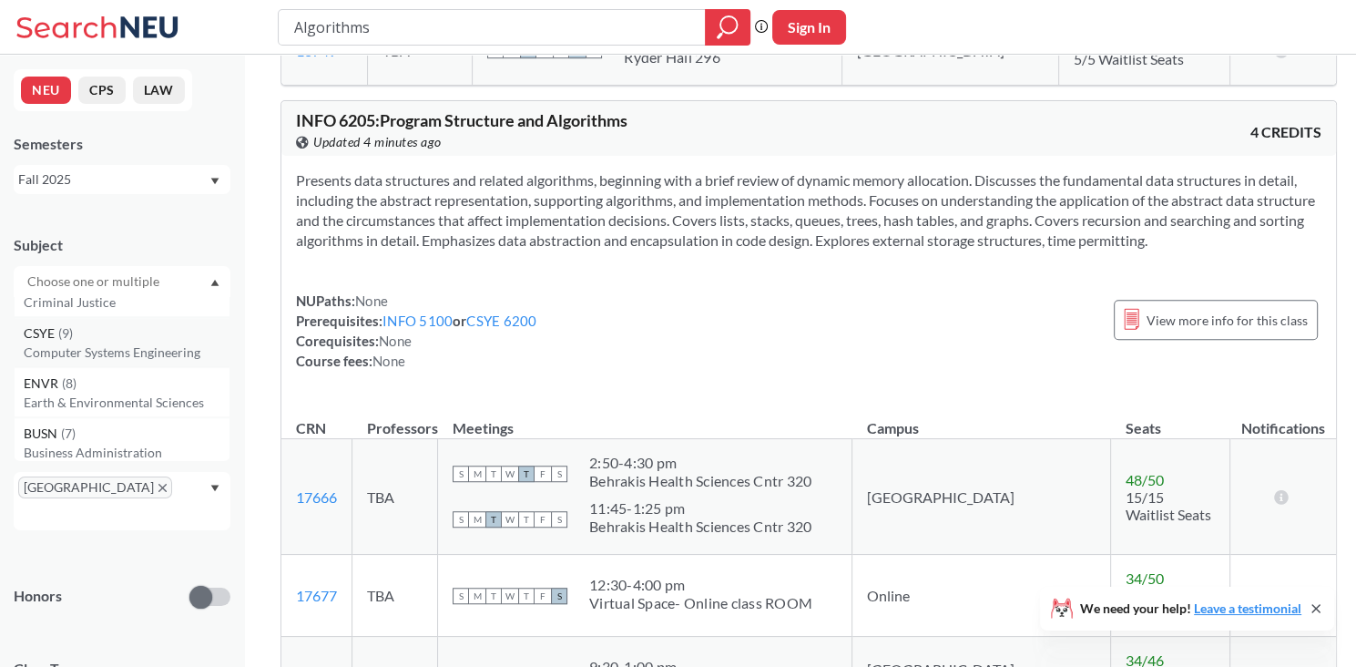
scroll to position [1584, 0]
click at [136, 342] on p "Computer Systems Engineering" at bounding box center [127, 351] width 206 height 18
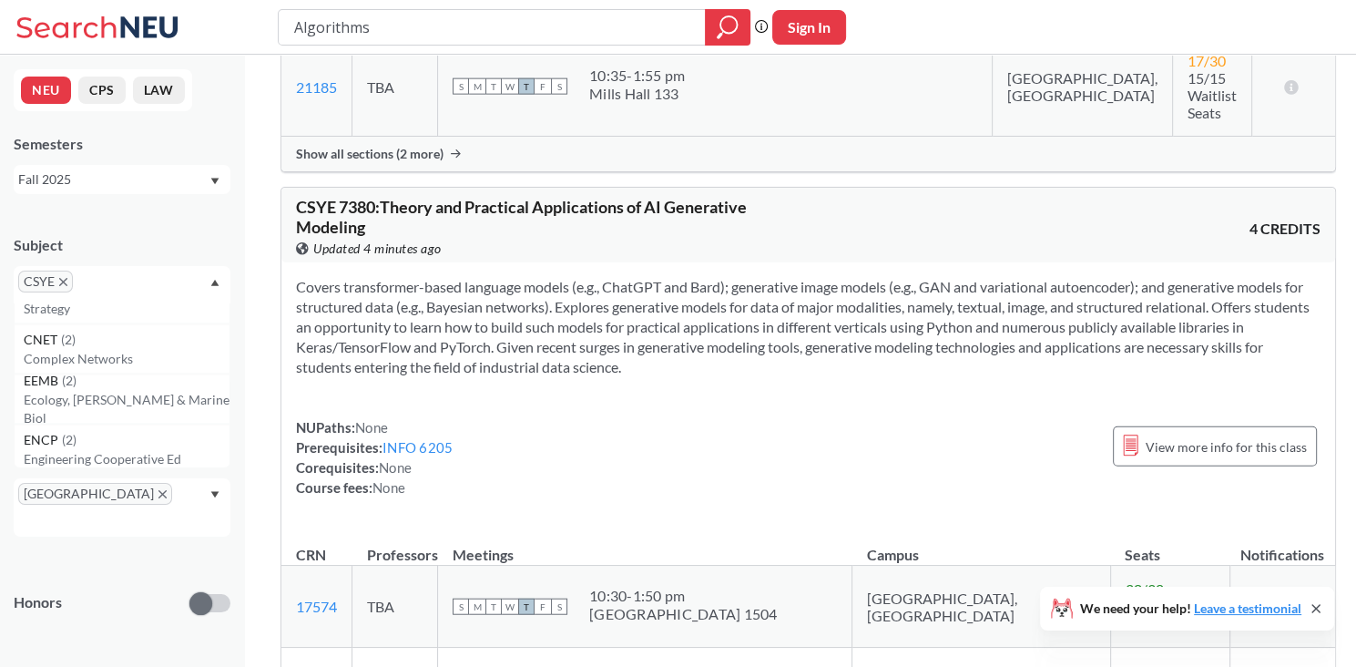
scroll to position [3133, 0]
click at [170, 349] on div "CNET ( 2 )" at bounding box center [127, 342] width 206 height 20
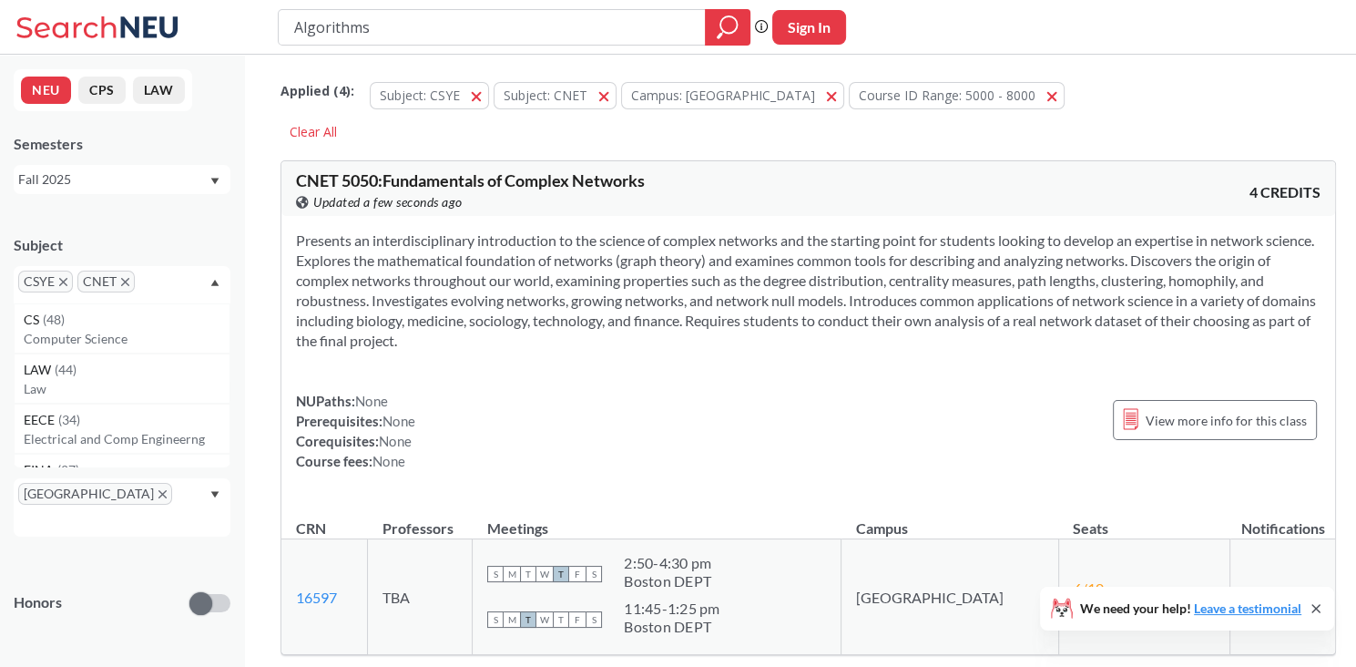
click at [65, 281] on icon "X to remove pill" at bounding box center [63, 282] width 8 height 8
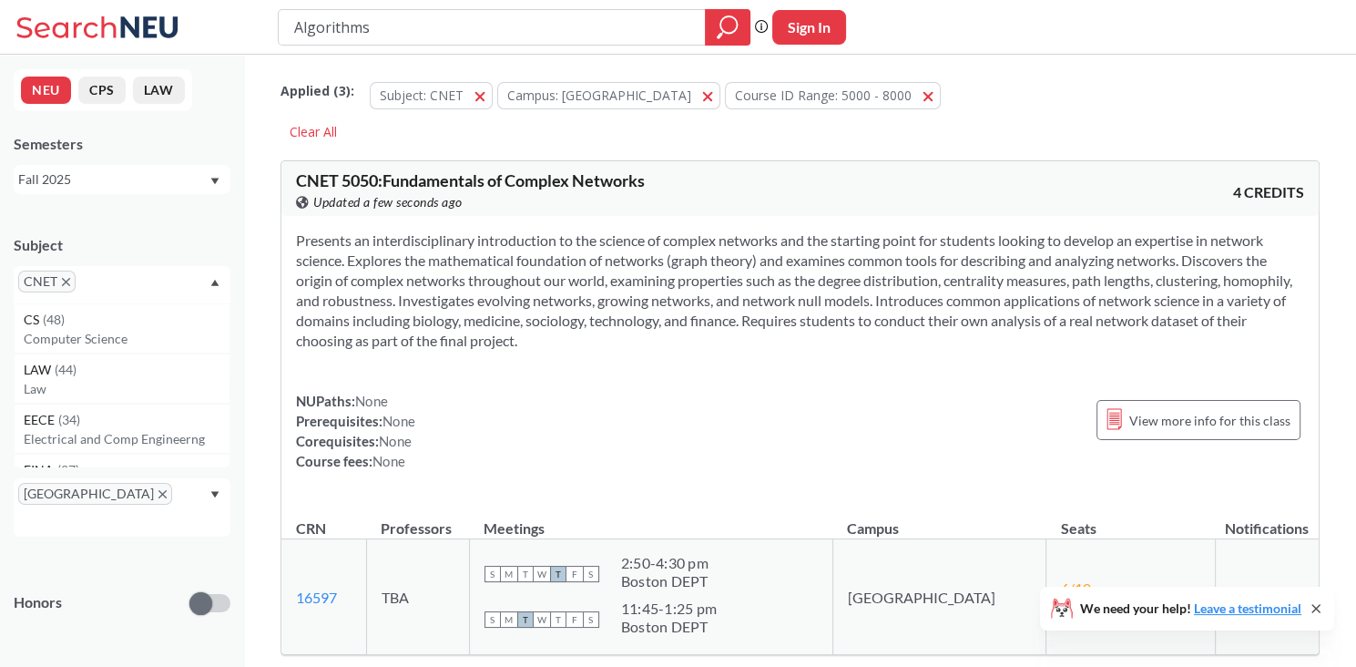
click at [69, 284] on icon "X to remove pill" at bounding box center [66, 282] width 8 height 8
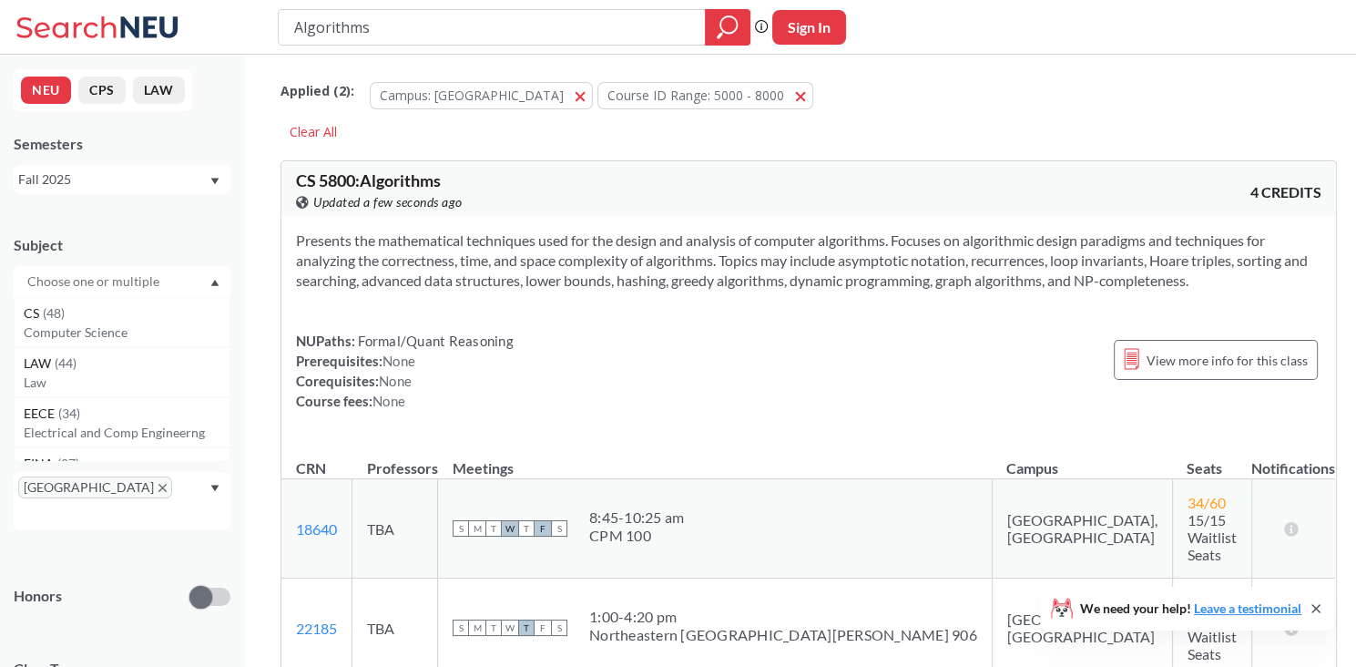
click at [69, 284] on input "text" at bounding box center [94, 281] width 153 height 22
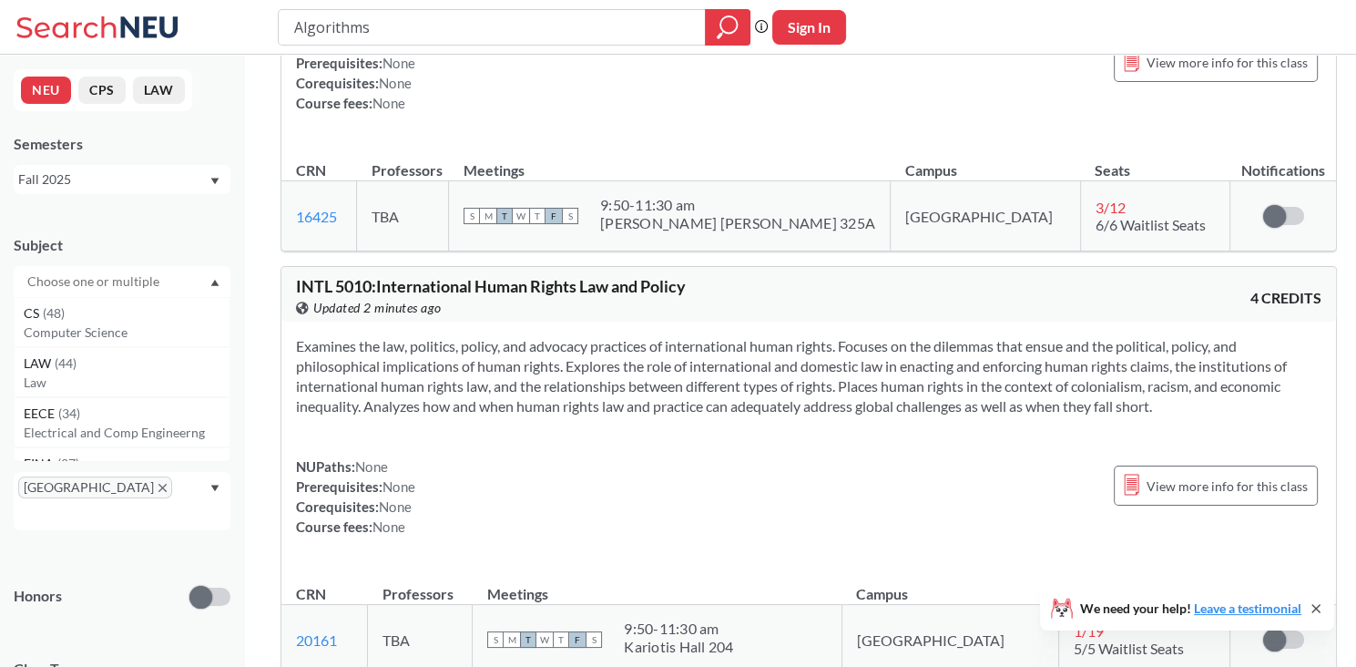
scroll to position [11240, 0]
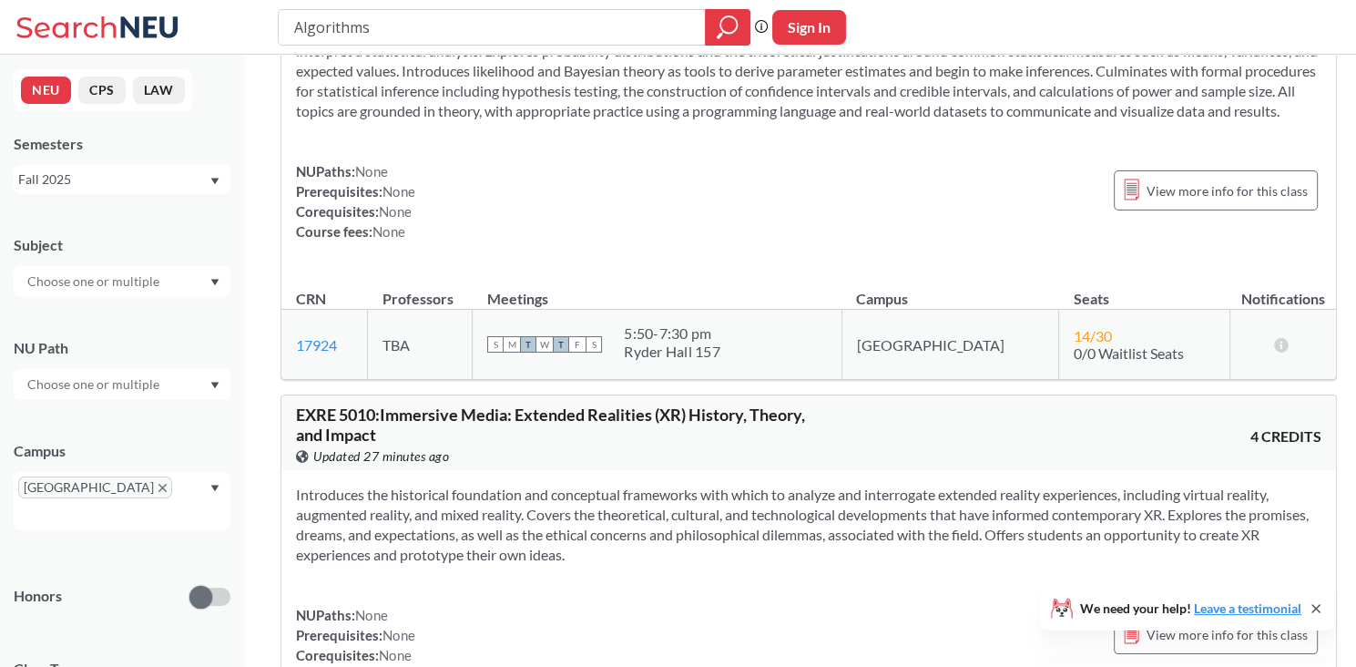
scroll to position [10673, 0]
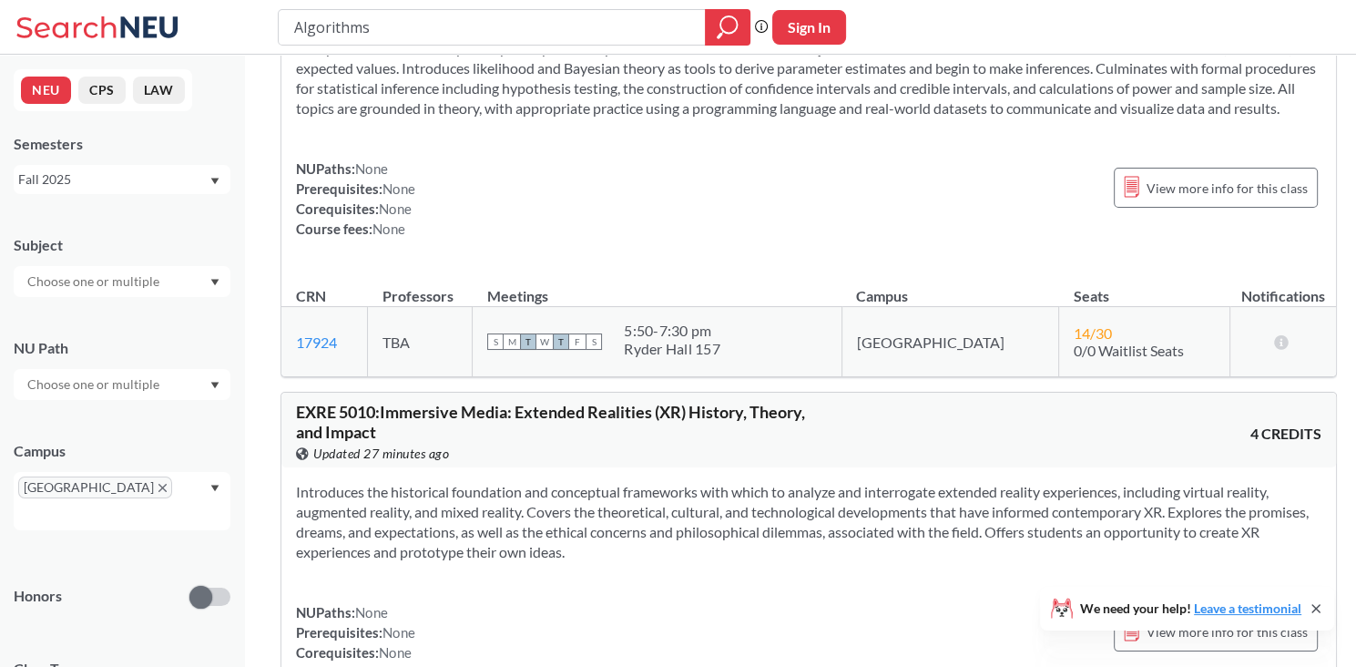
click at [187, 284] on div at bounding box center [122, 281] width 217 height 31
click at [156, 398] on p "Health Informatics" at bounding box center [127, 402] width 206 height 18
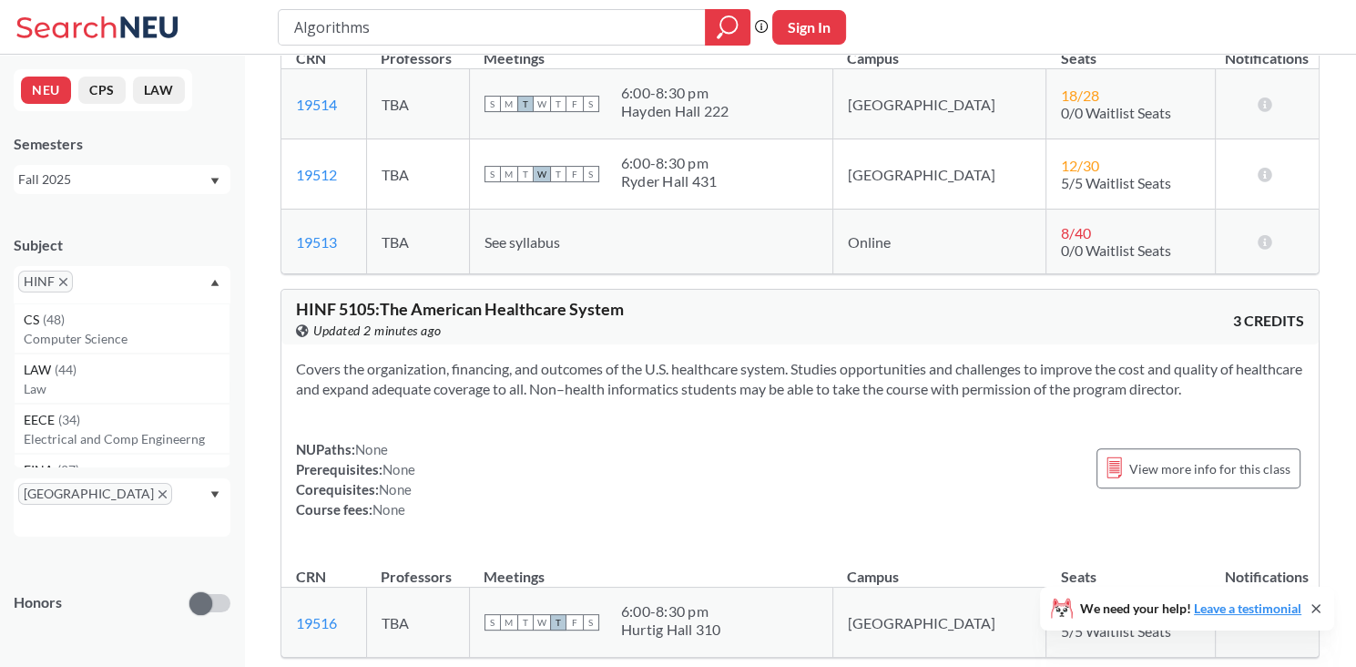
scroll to position [428, 0]
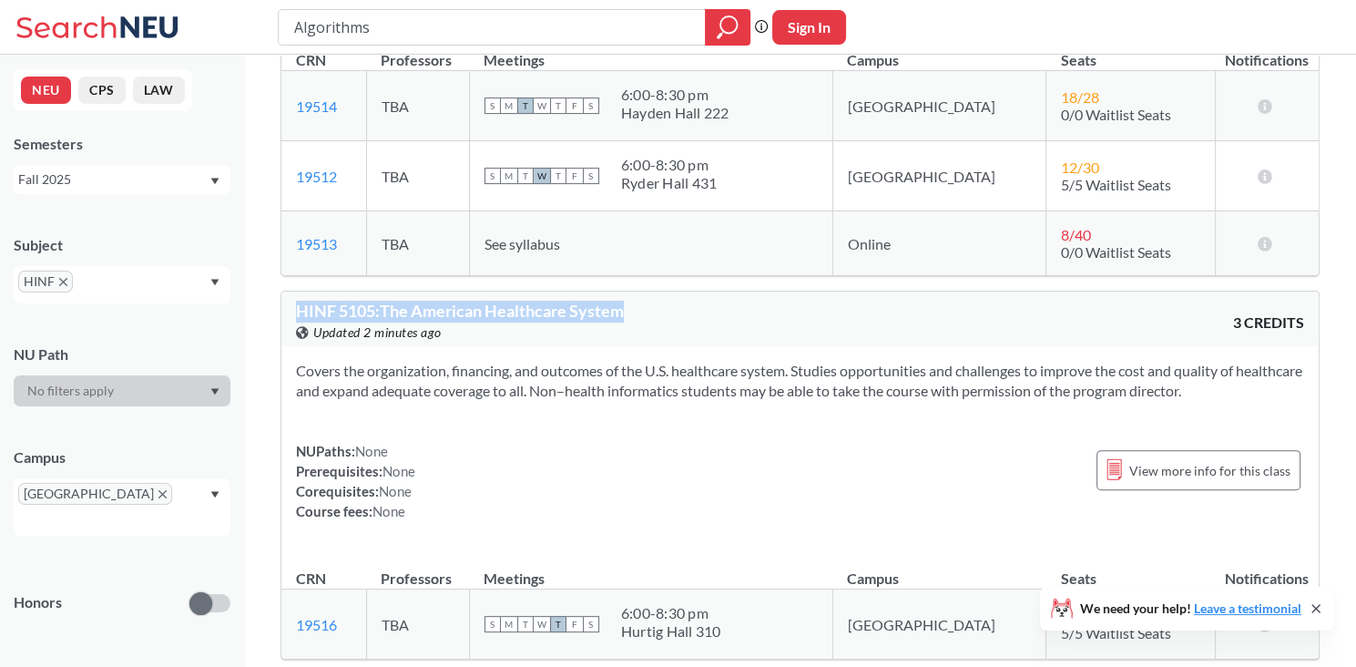
drag, startPoint x: 632, startPoint y: 308, endPoint x: 299, endPoint y: 314, distance: 333.4
click at [299, 314] on div "HINF 5105 : The American Healthcare System View this course on Banner. Updated …" at bounding box center [548, 322] width 505 height 40
copy span "HINF 5105 : The American Healthcare System"
click at [644, 453] on div "NUPaths: None Prerequisites: None Corequisites: None Course fees: None View mor…" at bounding box center [800, 481] width 1008 height 80
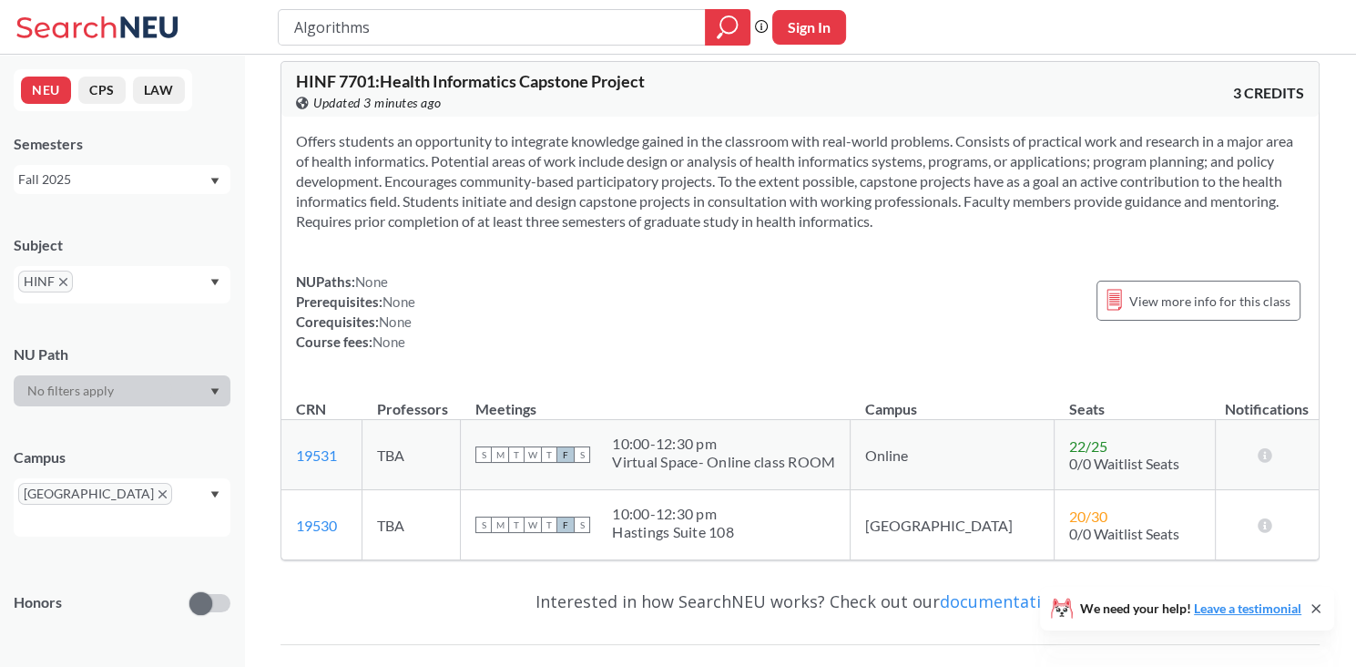
scroll to position [5416, 0]
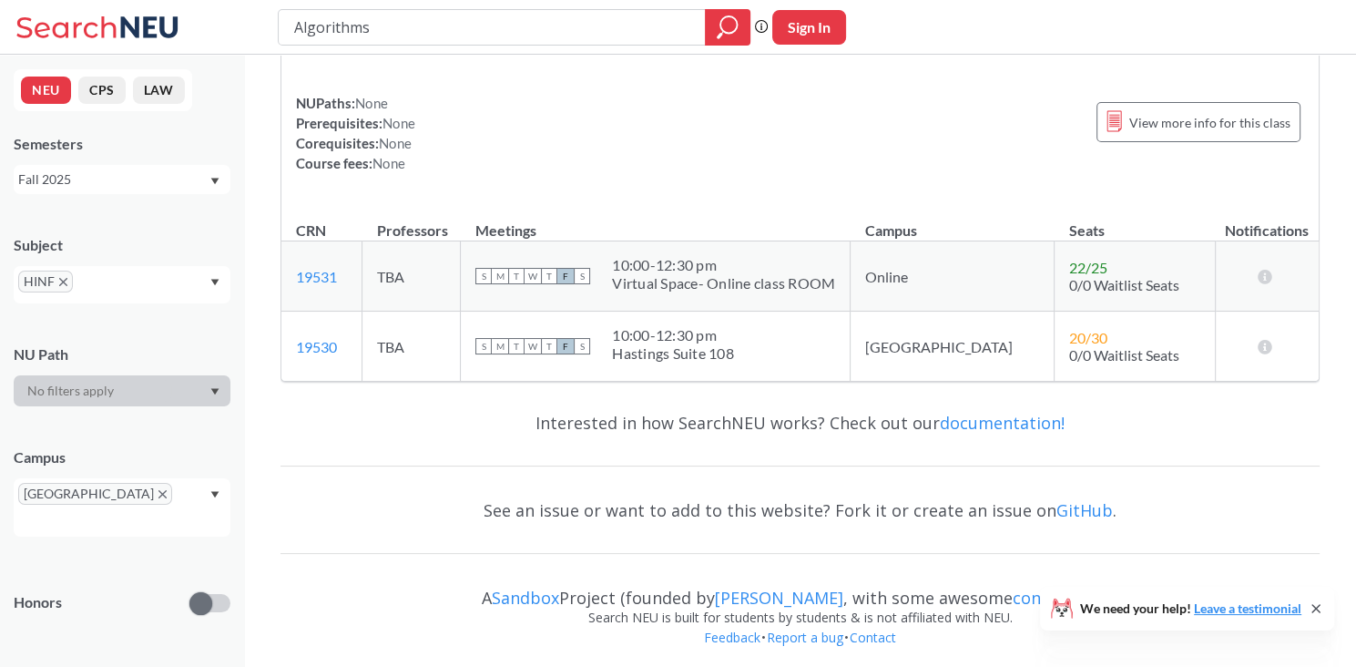
click at [64, 281] on icon "X to remove pill" at bounding box center [63, 282] width 8 height 8
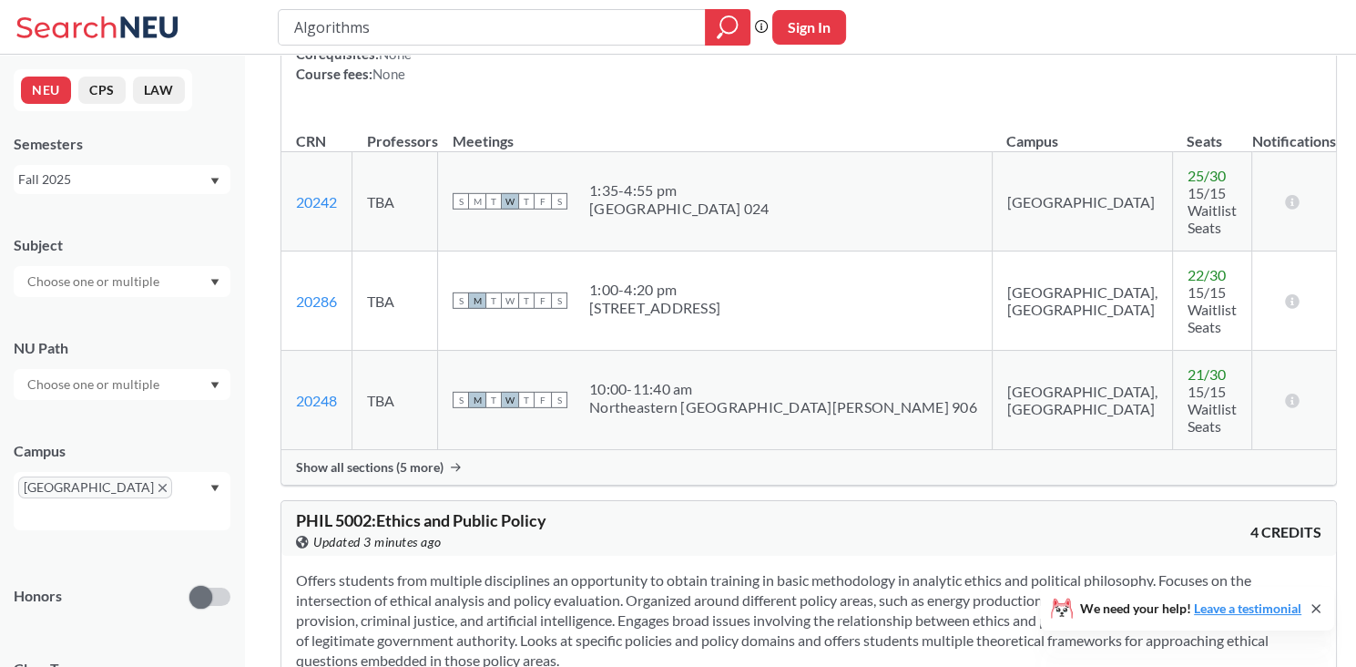
click at [81, 285] on input "text" at bounding box center [94, 281] width 153 height 22
type input "cy"
click at [87, 321] on div "CY ( 5 )" at bounding box center [127, 313] width 206 height 20
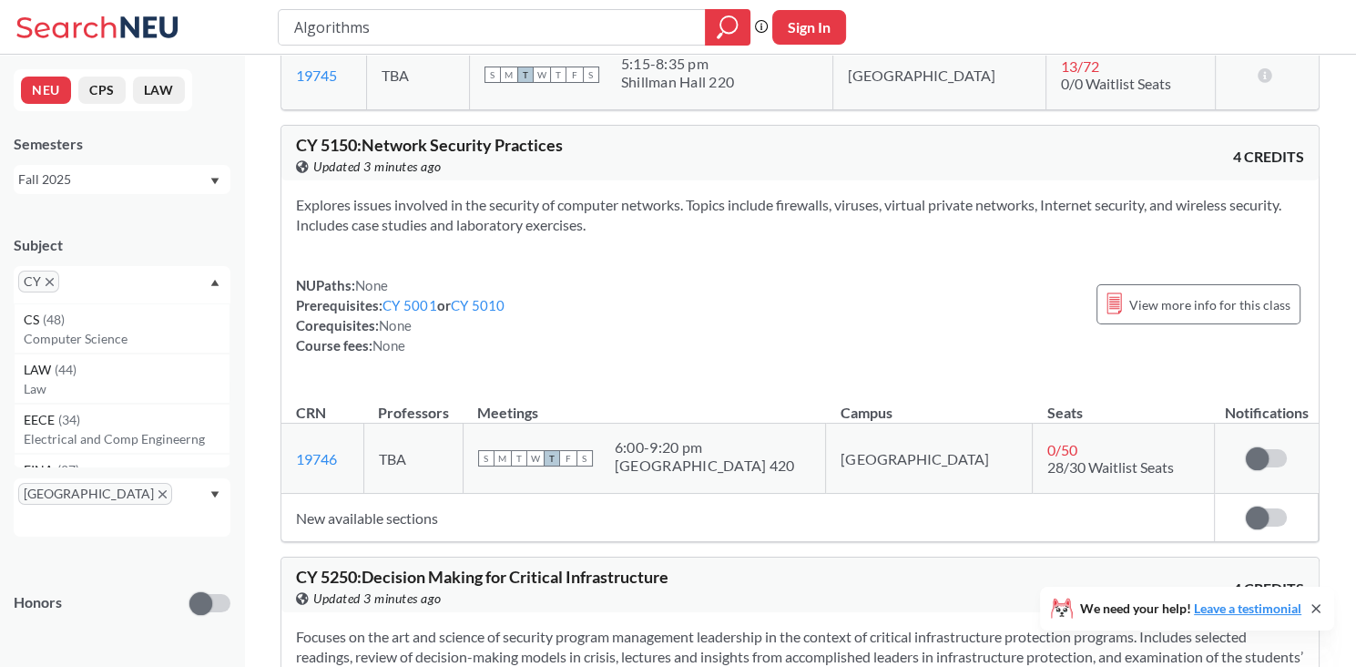
scroll to position [401, 0]
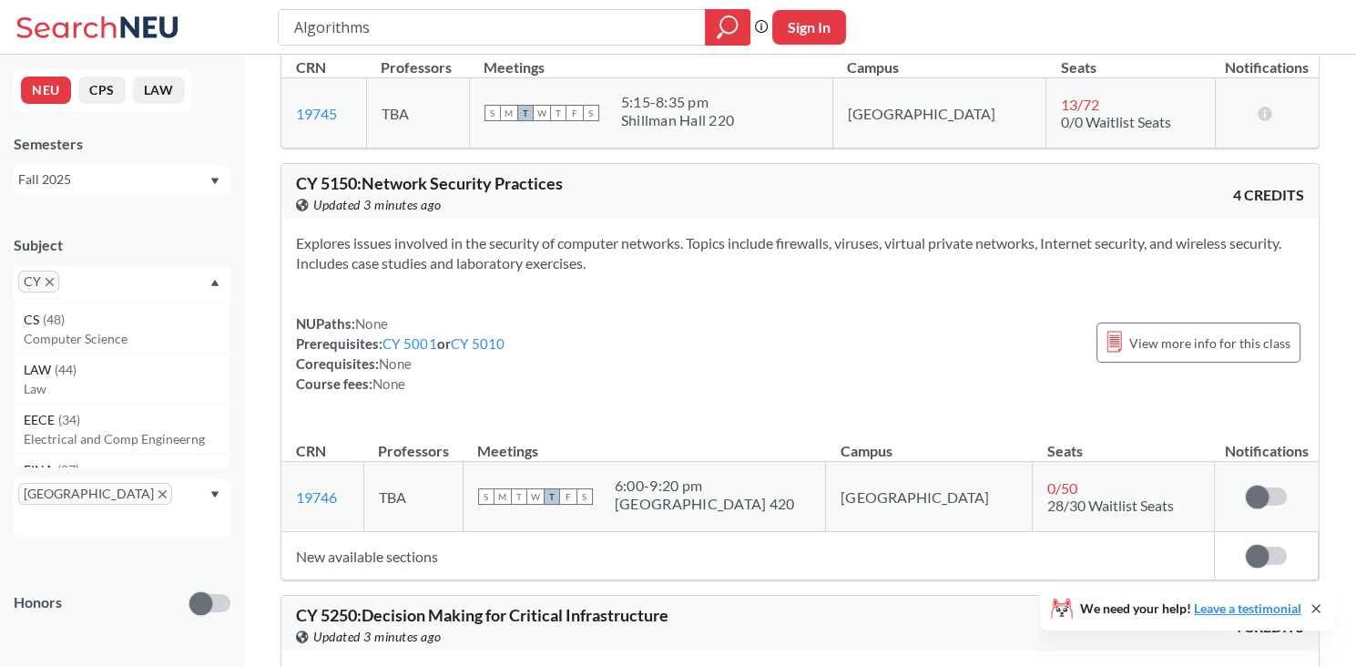
click at [46, 286] on span "CY" at bounding box center [38, 281] width 41 height 22
click at [53, 281] on span "CY" at bounding box center [38, 281] width 41 height 22
click at [83, 283] on input "text" at bounding box center [91, 288] width 54 height 22
click at [99, 241] on div "Subject" at bounding box center [122, 245] width 217 height 20
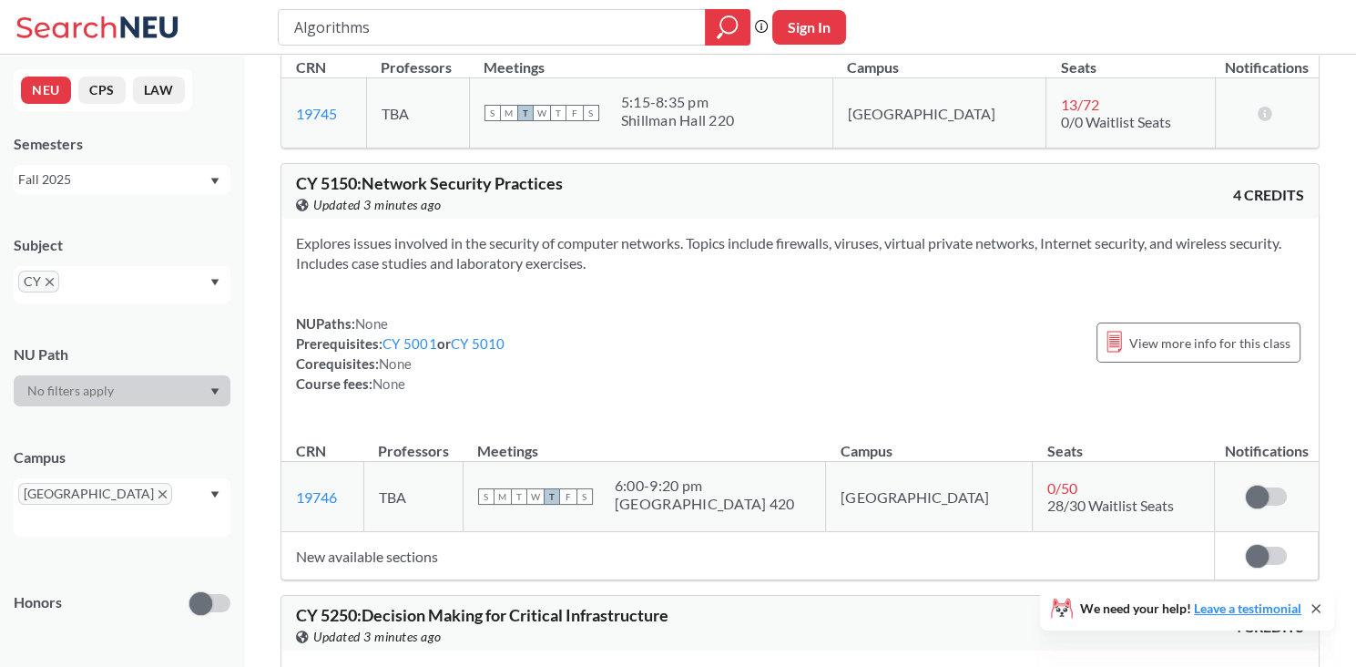
click at [50, 281] on icon "X to remove pill" at bounding box center [50, 282] width 8 height 8
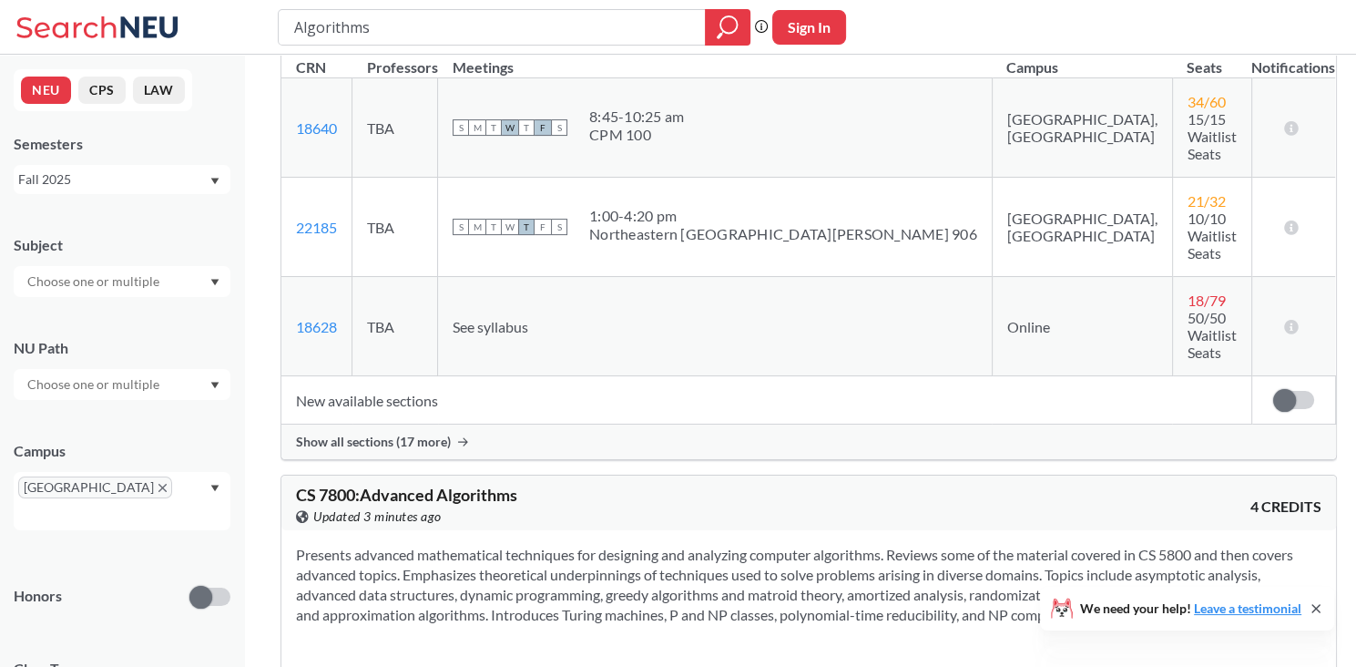
click at [69, 283] on input "text" at bounding box center [94, 281] width 153 height 22
type input "r"
type input "s"
type input "ma"
click at [128, 313] on div "MATH ( 20 )" at bounding box center [127, 313] width 206 height 20
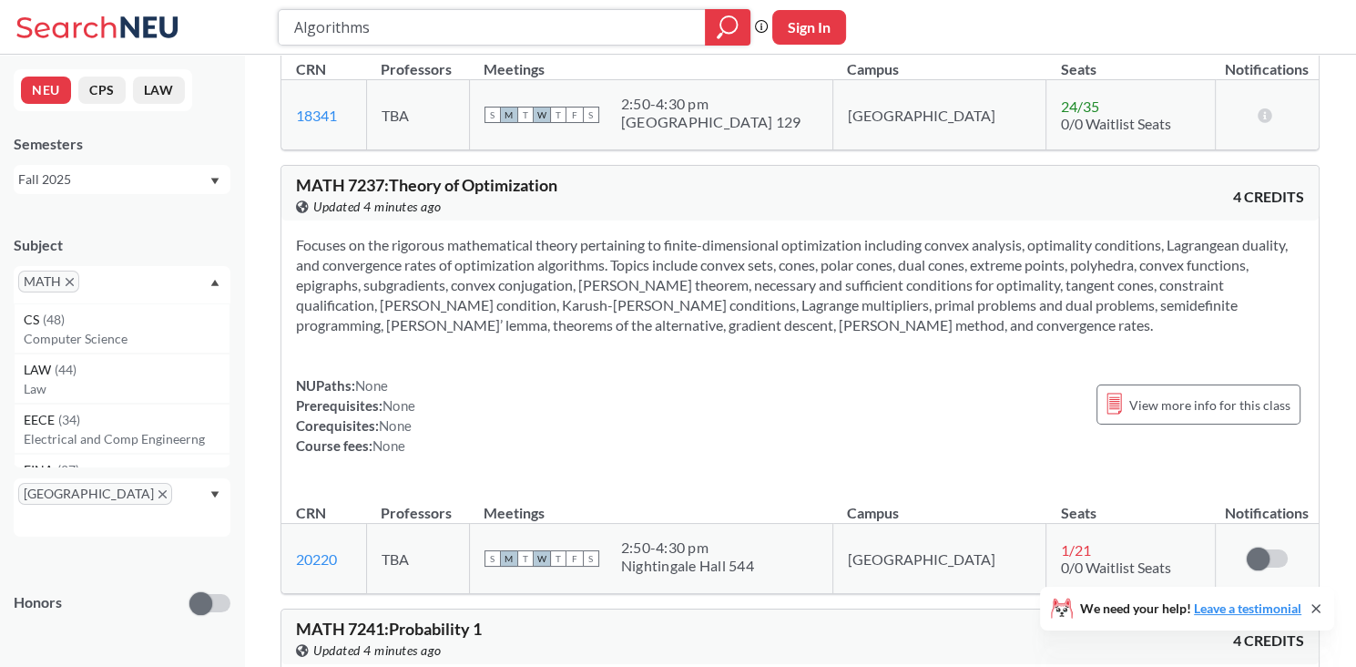
scroll to position [4554, 0]
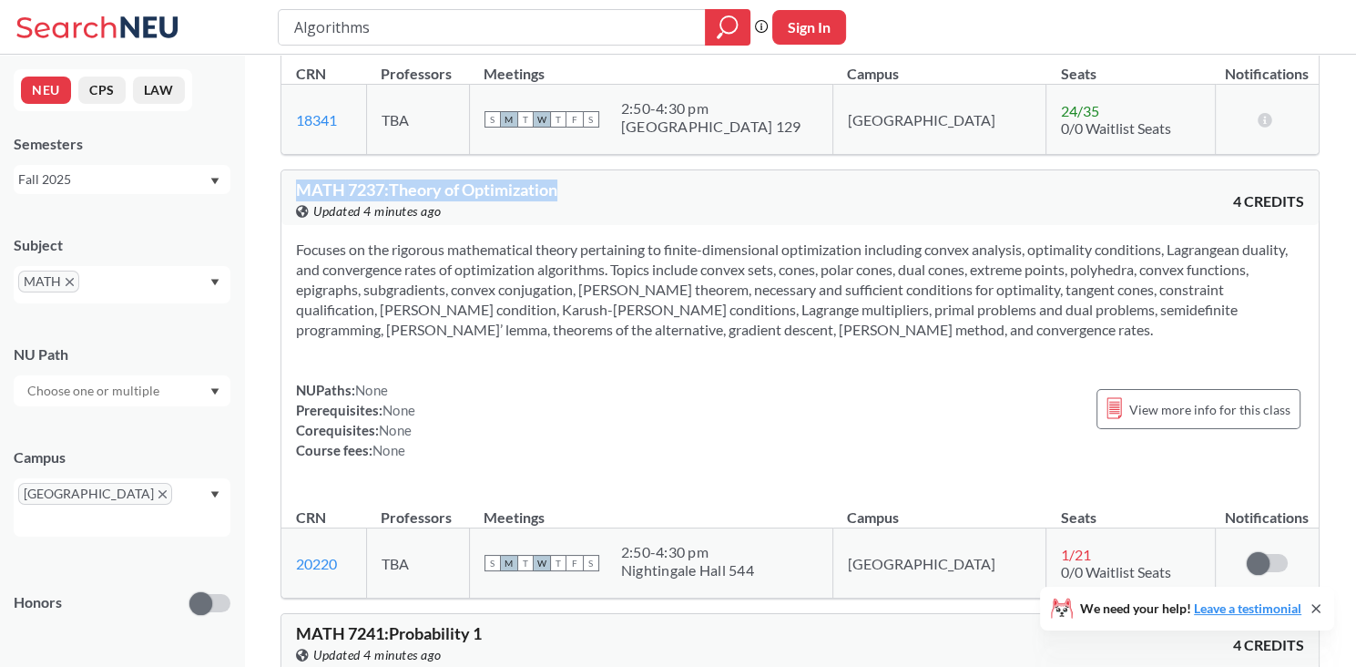
drag, startPoint x: 573, startPoint y: 159, endPoint x: 298, endPoint y: 161, distance: 275.0
click at [298, 181] on div "MATH 7237 : Theory of Optimization View this course on Banner. Updated 4 minute…" at bounding box center [548, 201] width 505 height 40
copy span "MATH 7237 : Theory of Optimization"
click at [763, 645] on div "View this course on Banner. Updated 5 minutes ago" at bounding box center [548, 655] width 505 height 20
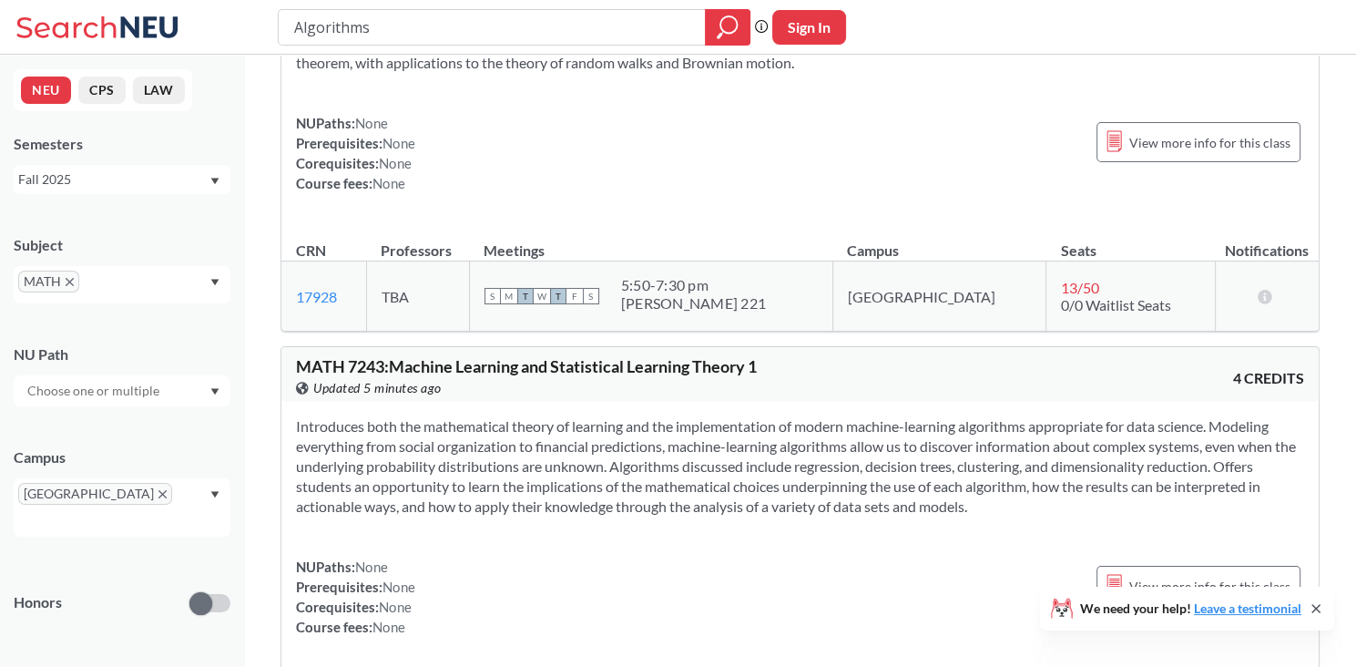
scroll to position [5191, 0]
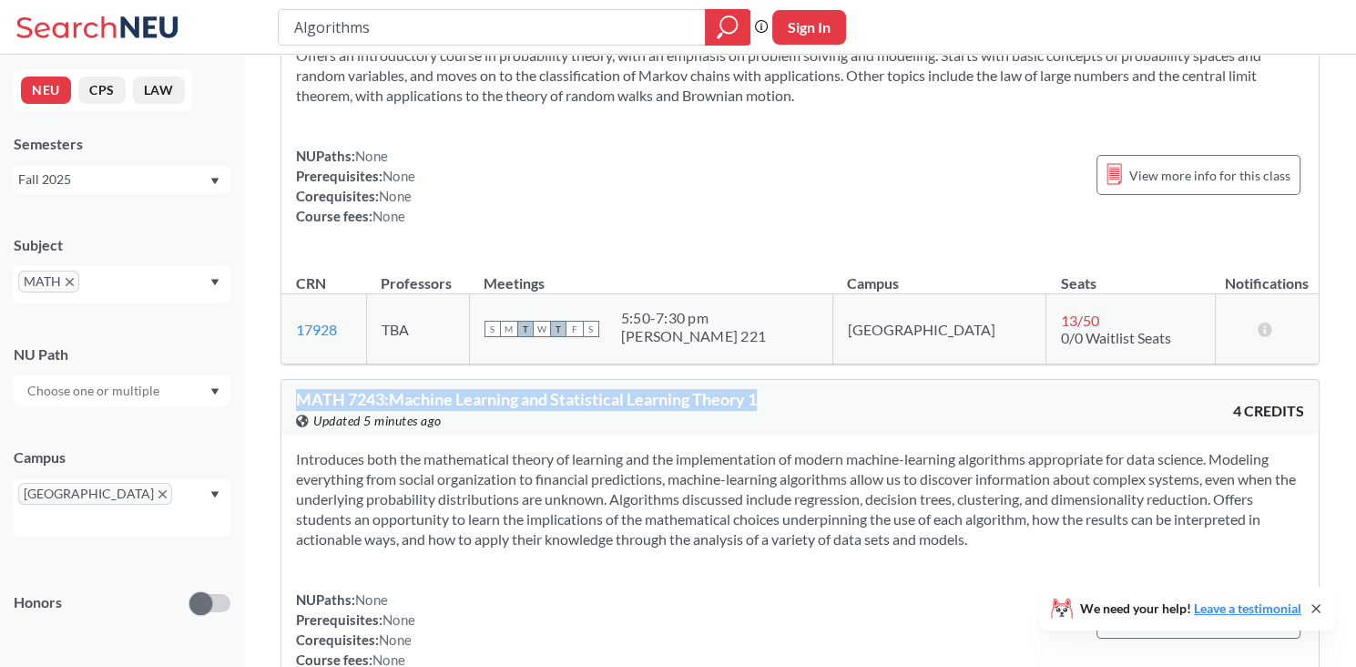
drag, startPoint x: 748, startPoint y: 366, endPoint x: 295, endPoint y: 365, distance: 452.6
click at [296, 391] on div "MATH 7243 : Machine Learning and Statistical Learning Theory 1 View this course…" at bounding box center [548, 411] width 505 height 40
copy span "MATH 7243 : Machine Learning and Statistical Learning Theory 1"
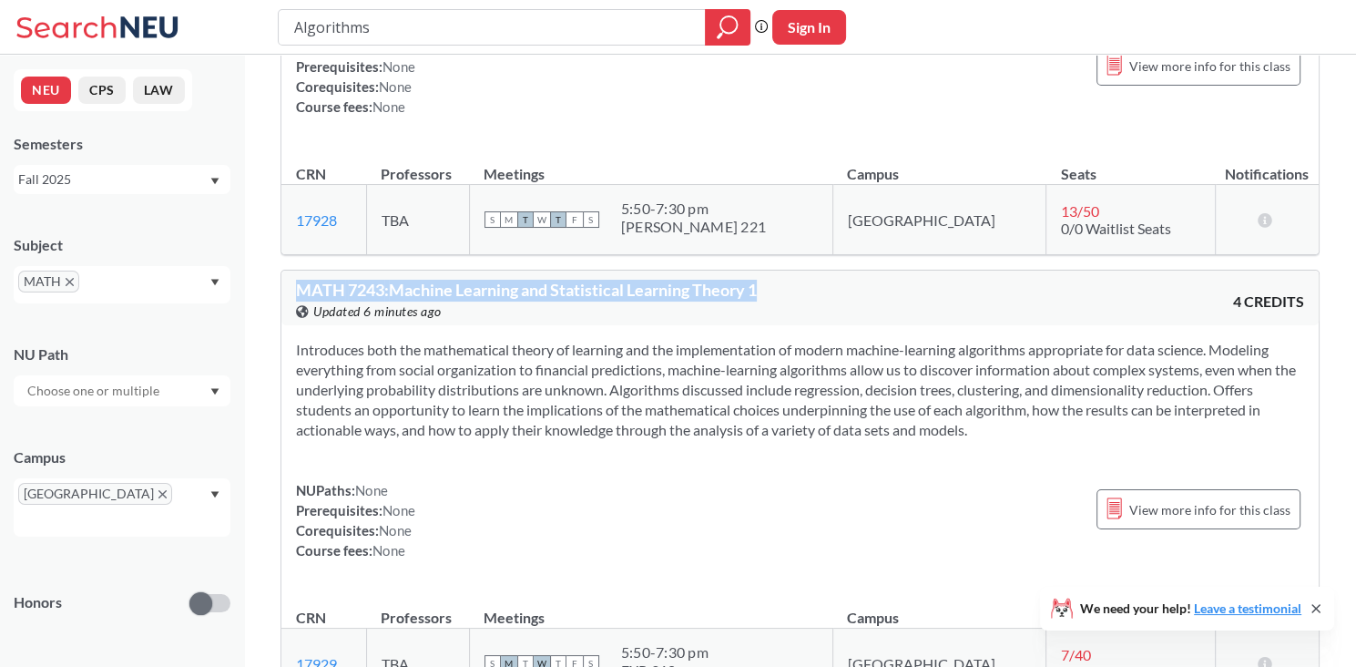
scroll to position [5282, 0]
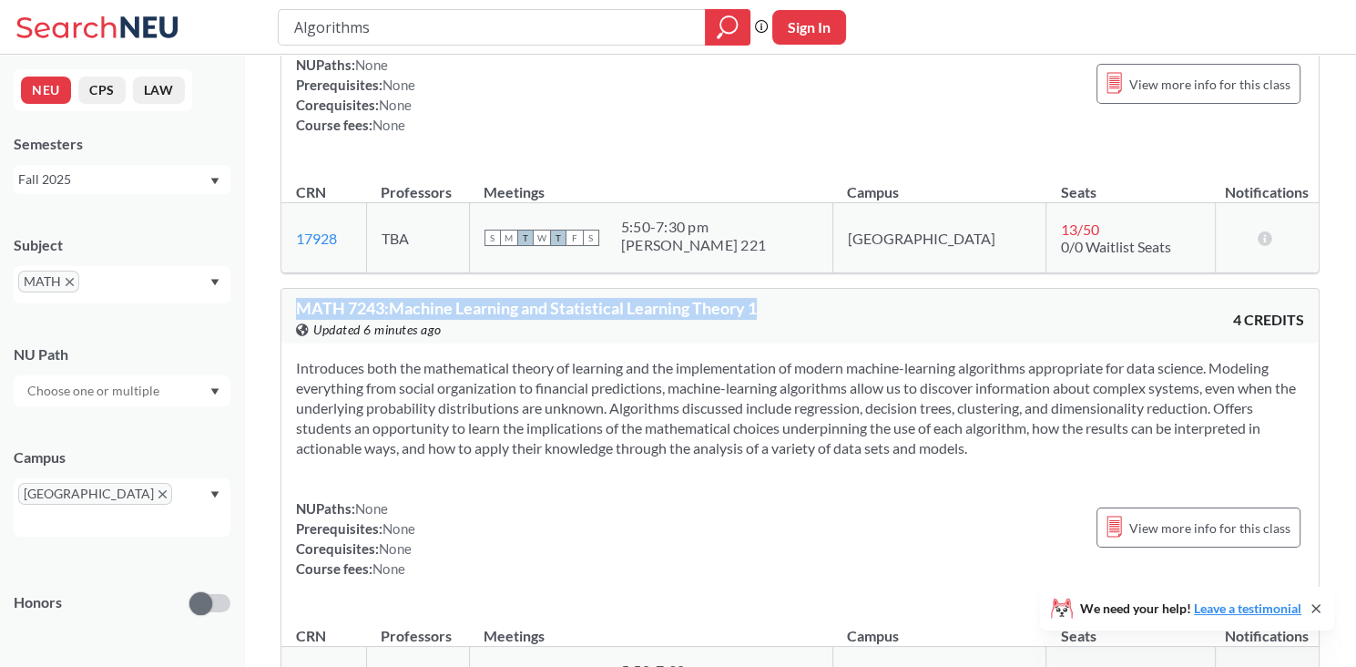
click at [855, 289] on div "MATH 7243 : Machine Learning and Statistical Learning Theory 1 View this course…" at bounding box center [799, 316] width 1037 height 55
